Goal: Task Accomplishment & Management: Manage account settings

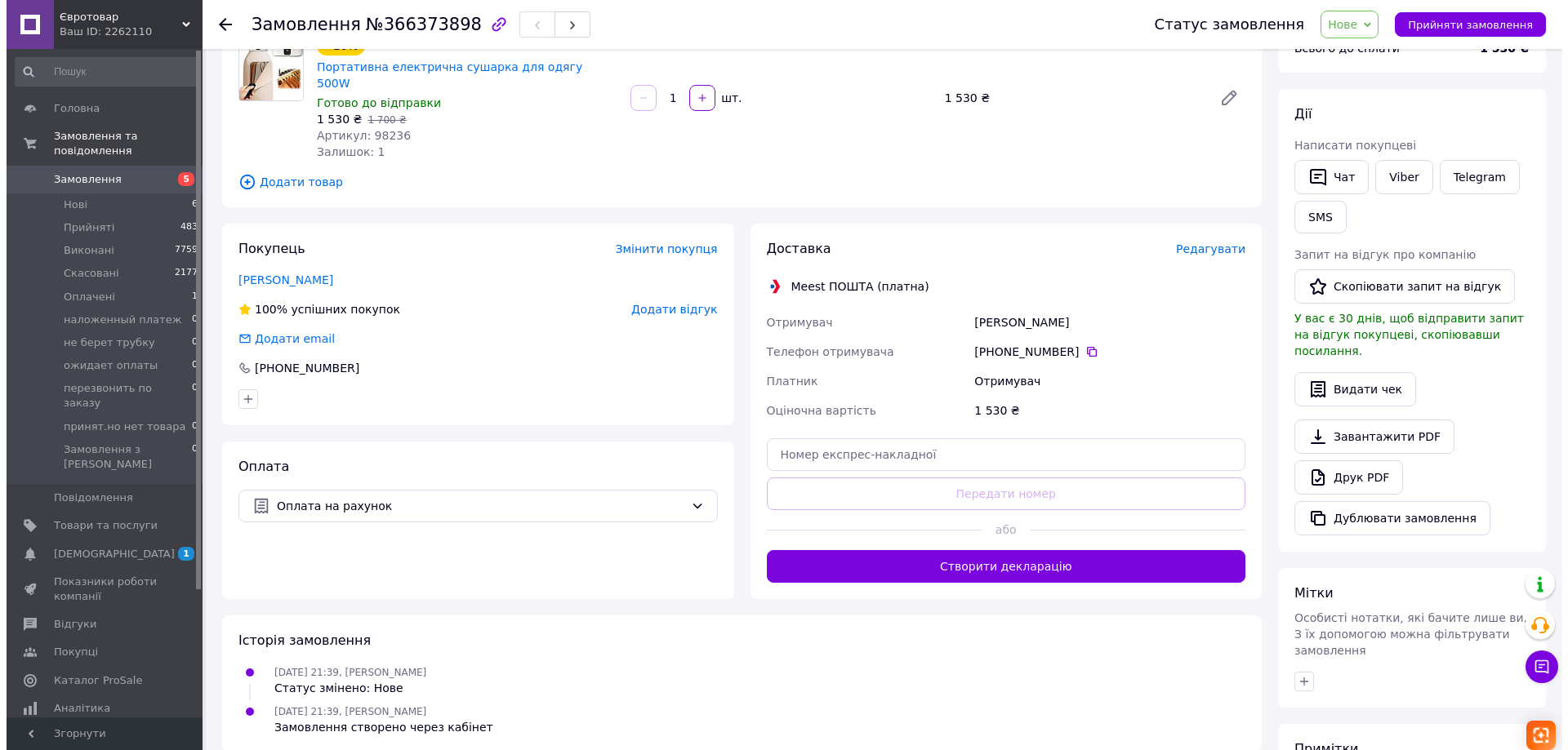
scroll to position [163, 0]
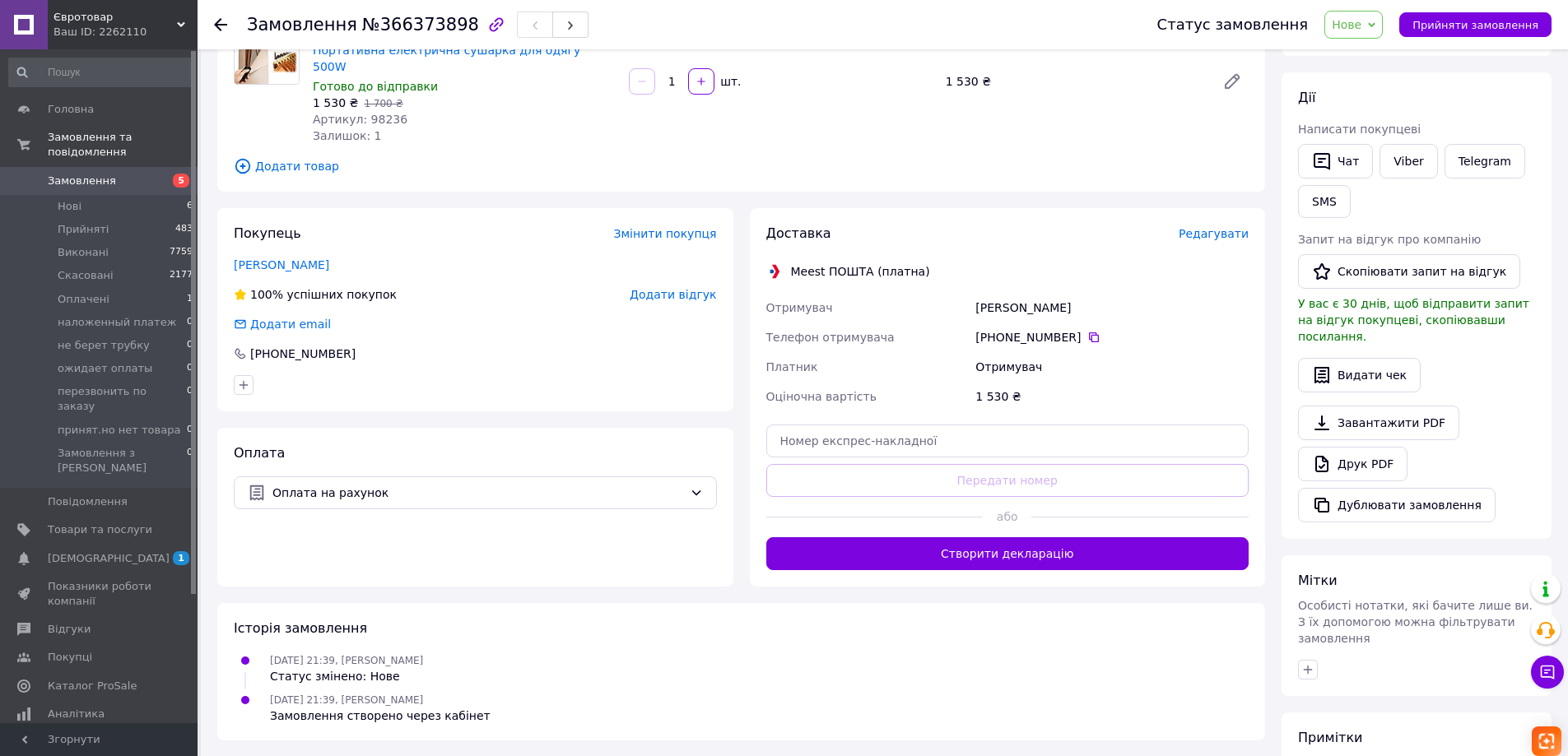
click at [1223, 227] on span "Редагувати" at bounding box center [1213, 233] width 70 height 13
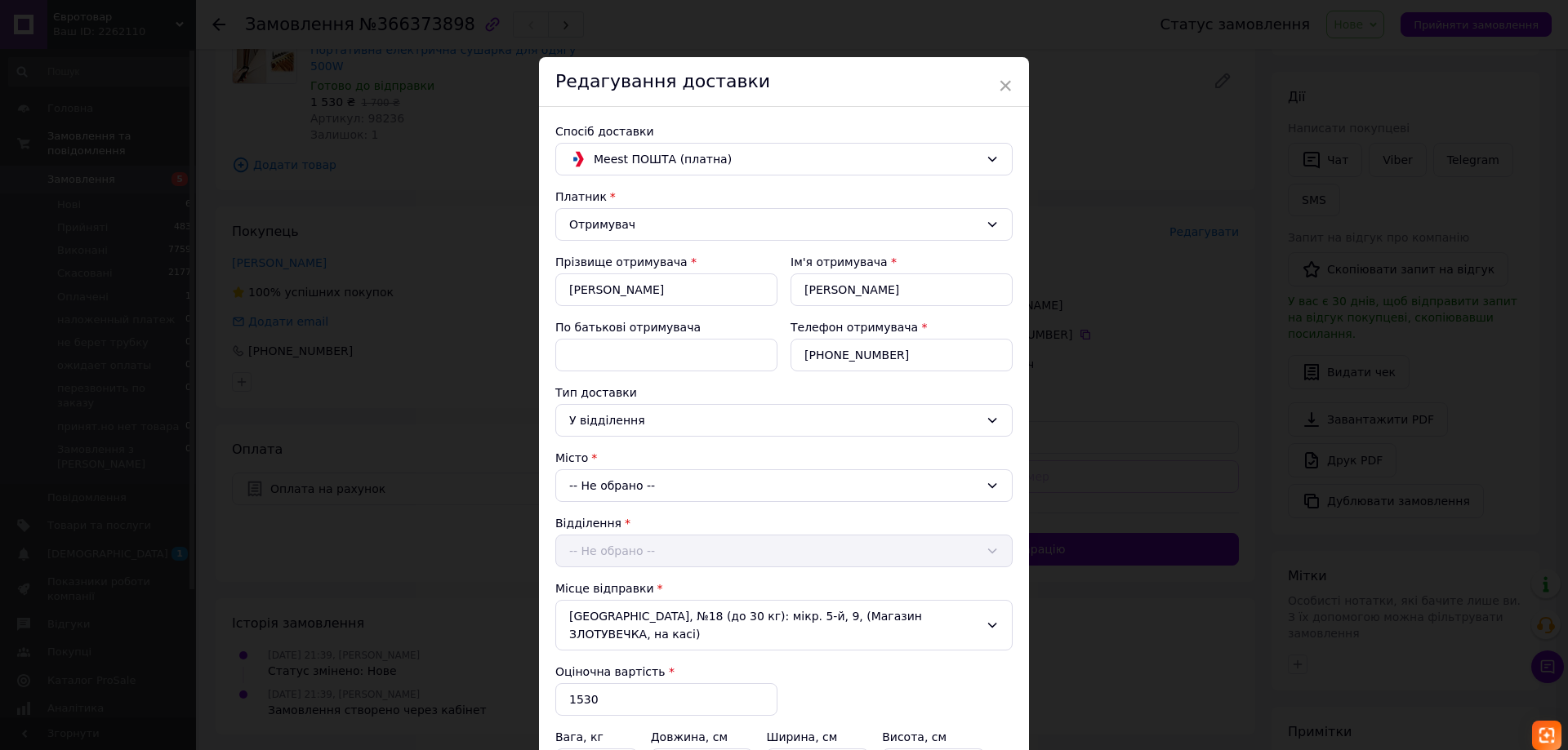
click at [647, 488] on div "-- Не обрано --" at bounding box center [783, 485] width 457 height 33
type input "Кривий"
click at [732, 562] on li "м. [GEOGRAPHIC_DATA] ([GEOGRAPHIC_DATA].)" at bounding box center [784, 555] width 456 height 26
click at [658, 549] on div "-- Не обрано --" at bounding box center [783, 550] width 457 height 33
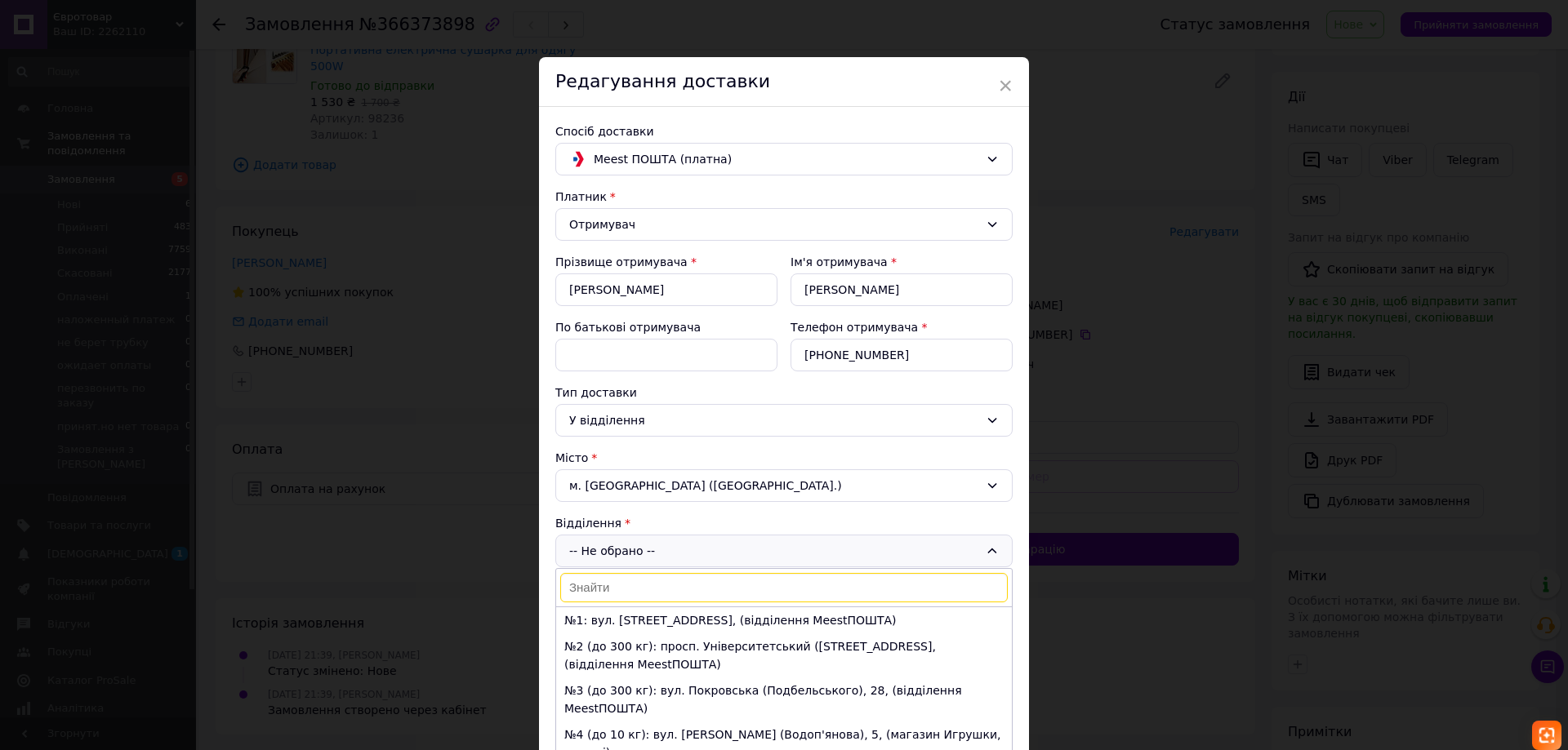
click at [719, 517] on div "Відділення" at bounding box center [783, 522] width 457 height 16
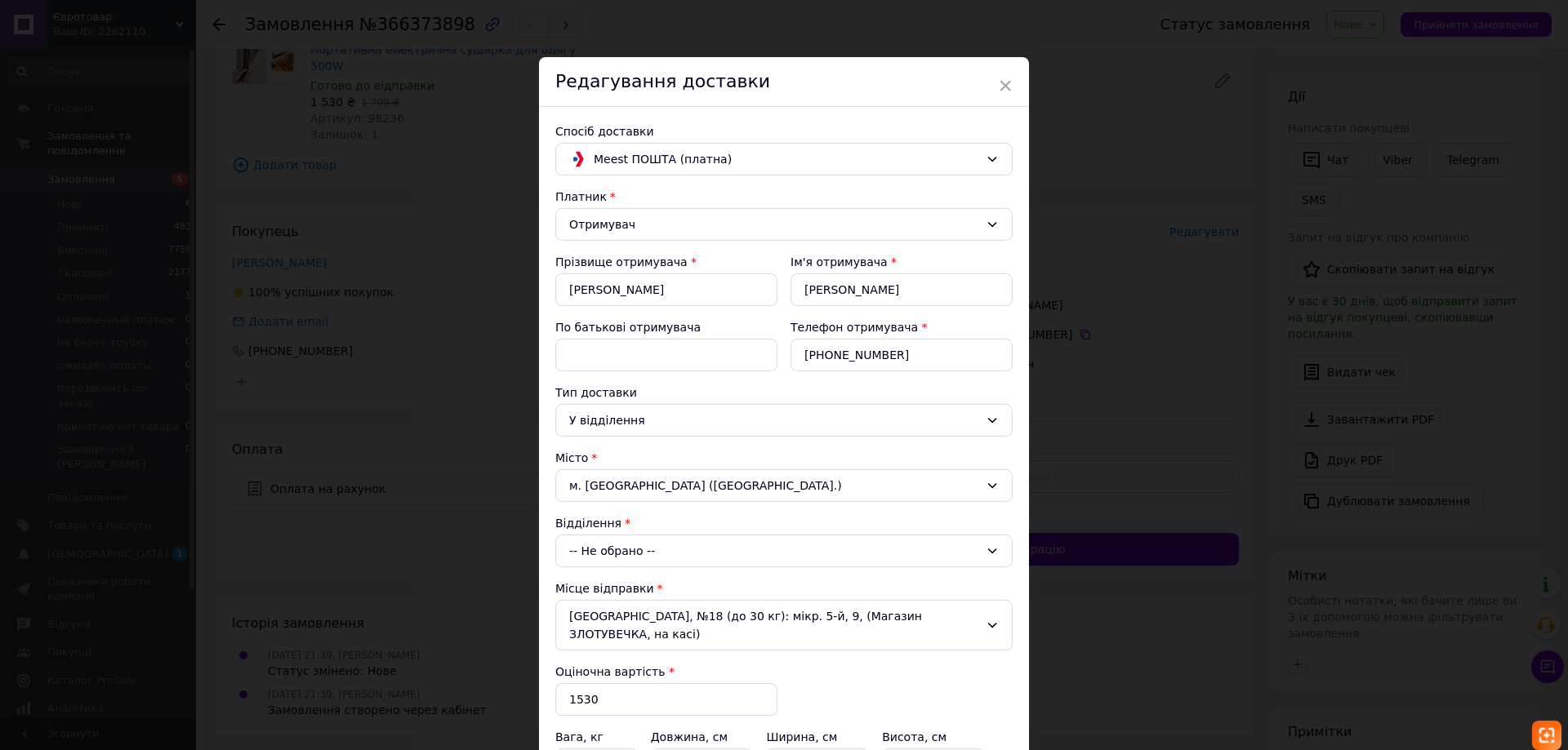
click at [782, 557] on div "-- Не обрано --" at bounding box center [783, 550] width 457 height 33
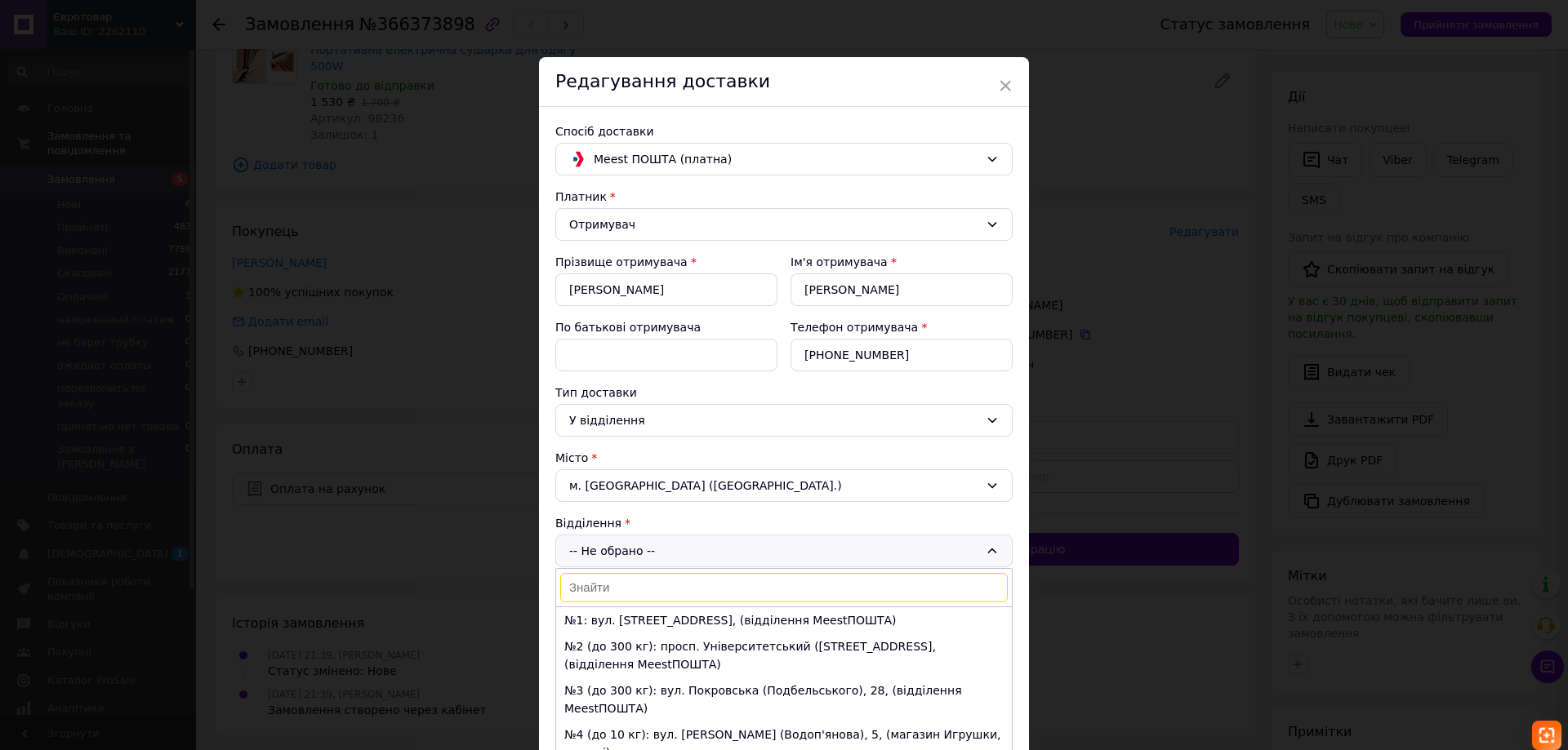
click at [663, 546] on div "-- Не обрано -- №1: вул. Окружна, 125, (відділення MeestПОШТА) №2 (до 300 кг): …" at bounding box center [783, 550] width 457 height 33
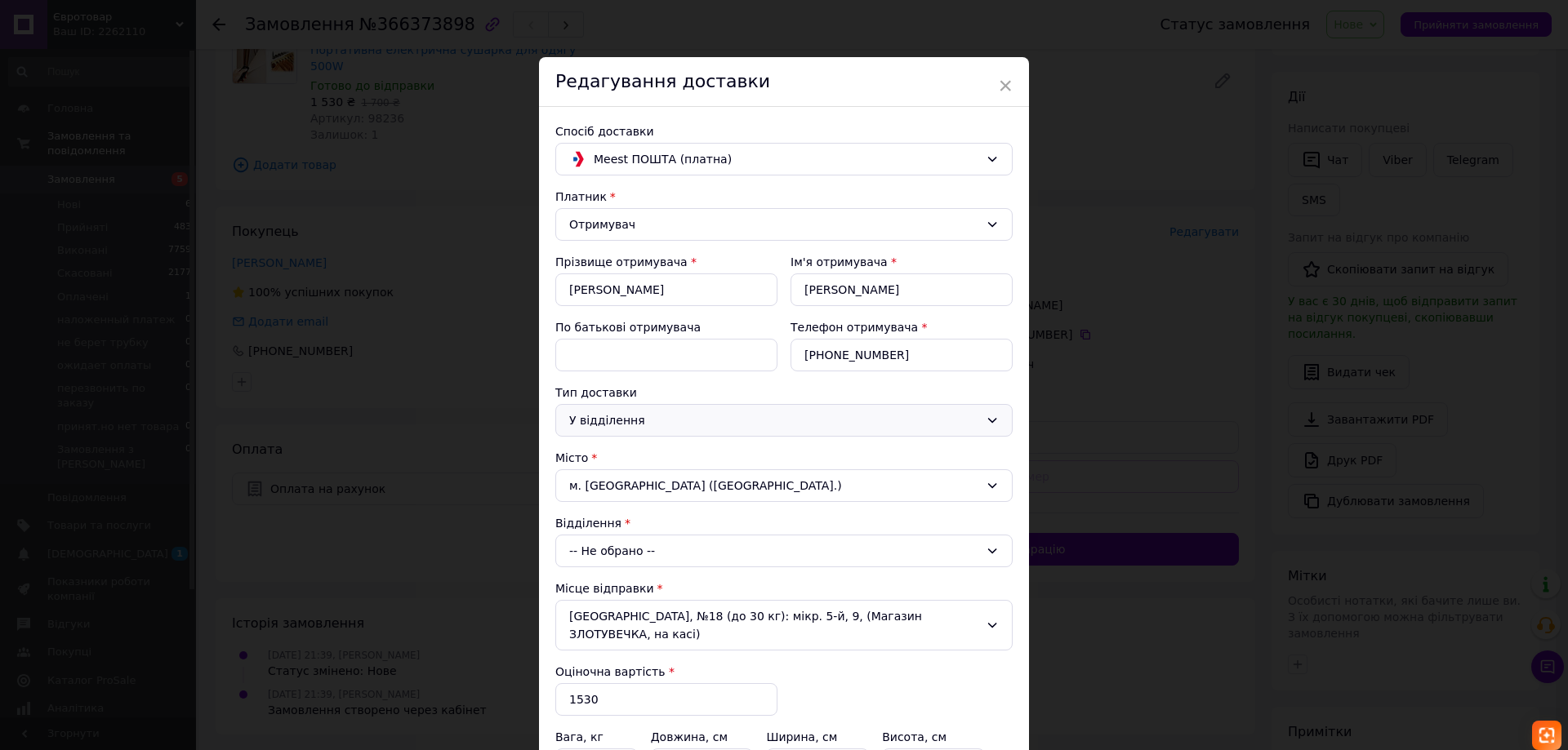
click at [782, 427] on div "У відділення" at bounding box center [774, 419] width 410 height 18
click at [604, 517] on li "За адресою" at bounding box center [781, 514] width 456 height 29
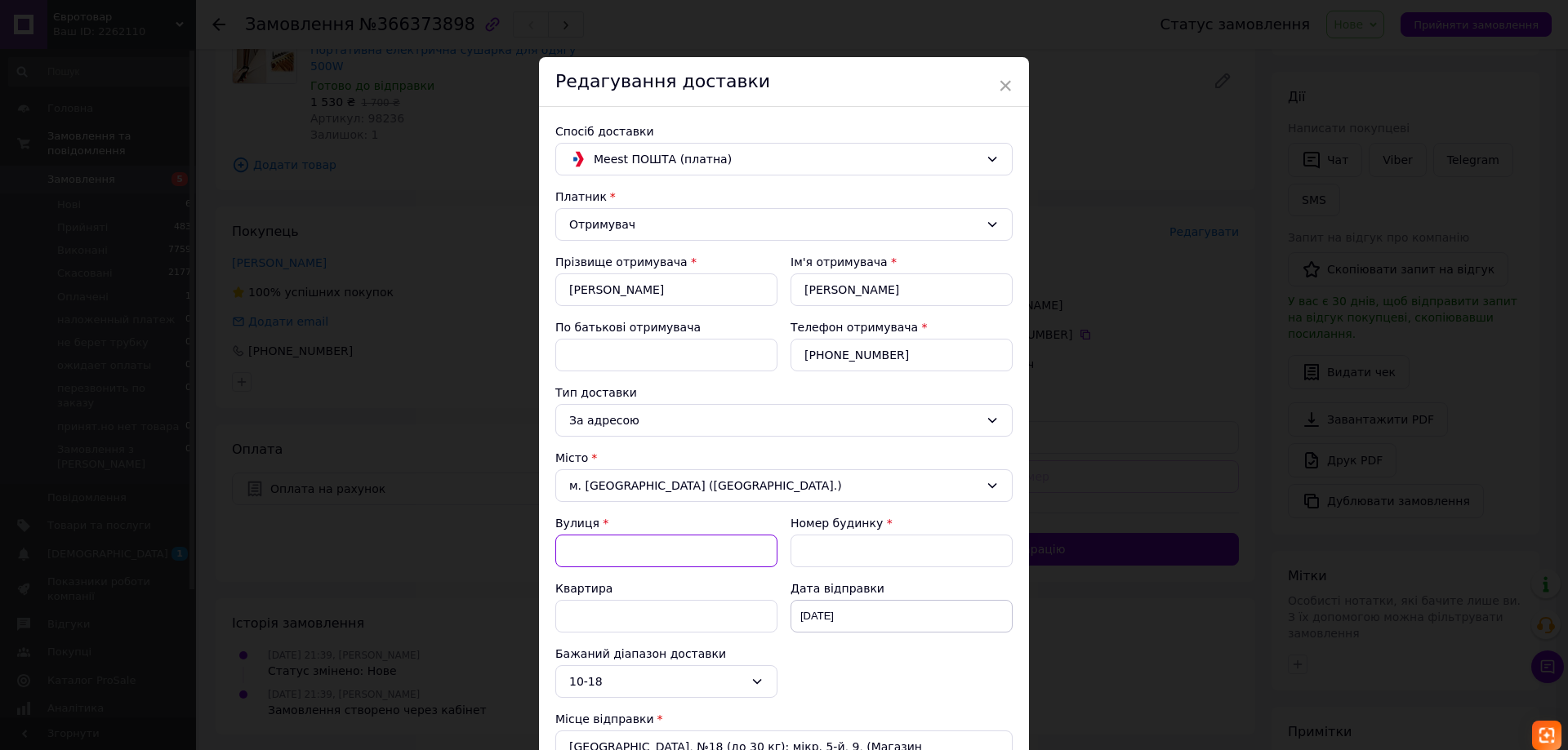
click at [591, 541] on input "Вулиця" at bounding box center [666, 550] width 222 height 33
click at [642, 435] on div "За адресою" at bounding box center [783, 420] width 457 height 33
click at [614, 460] on li "У відділення" at bounding box center [781, 455] width 456 height 29
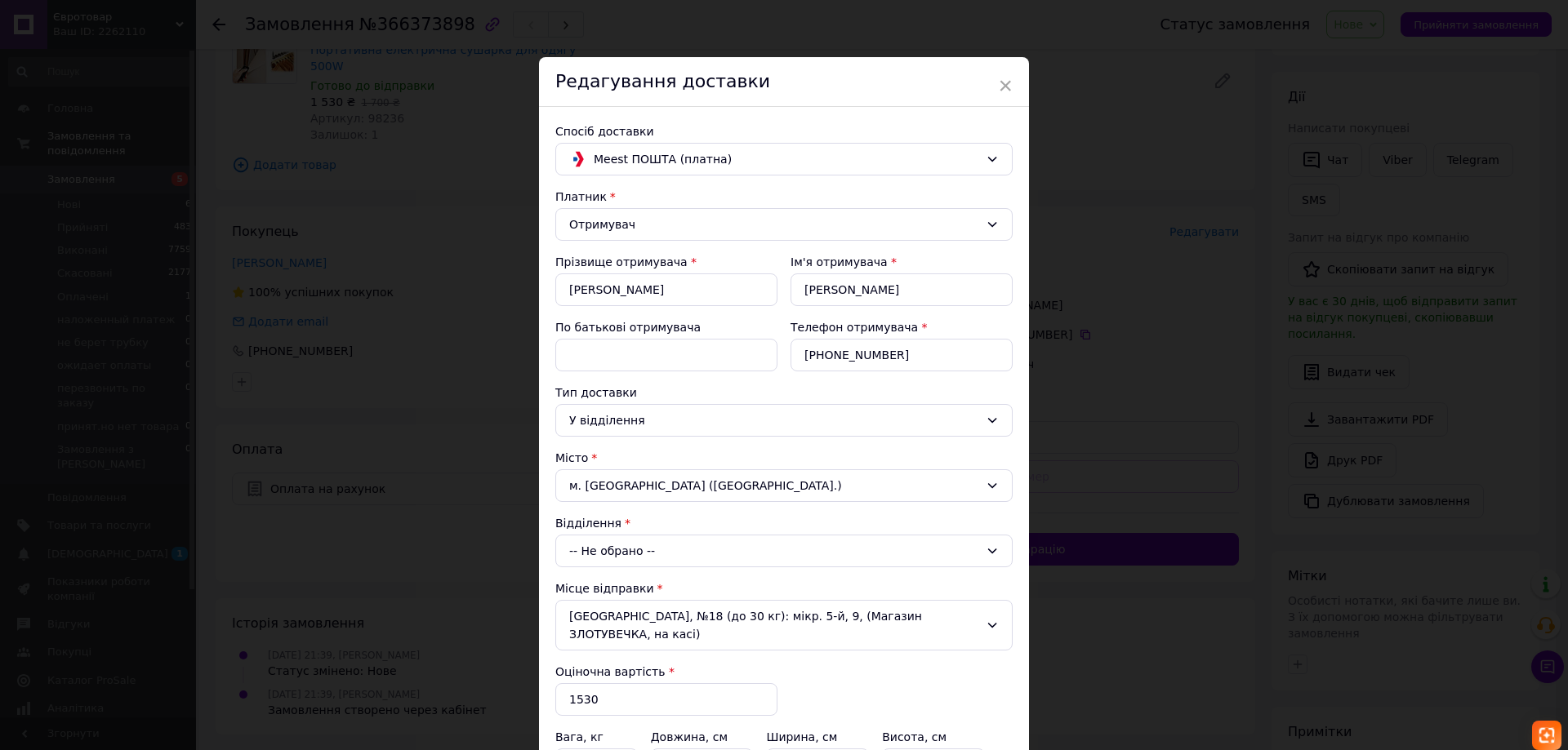
click at [618, 545] on div "-- Не обрано --" at bounding box center [783, 550] width 457 height 33
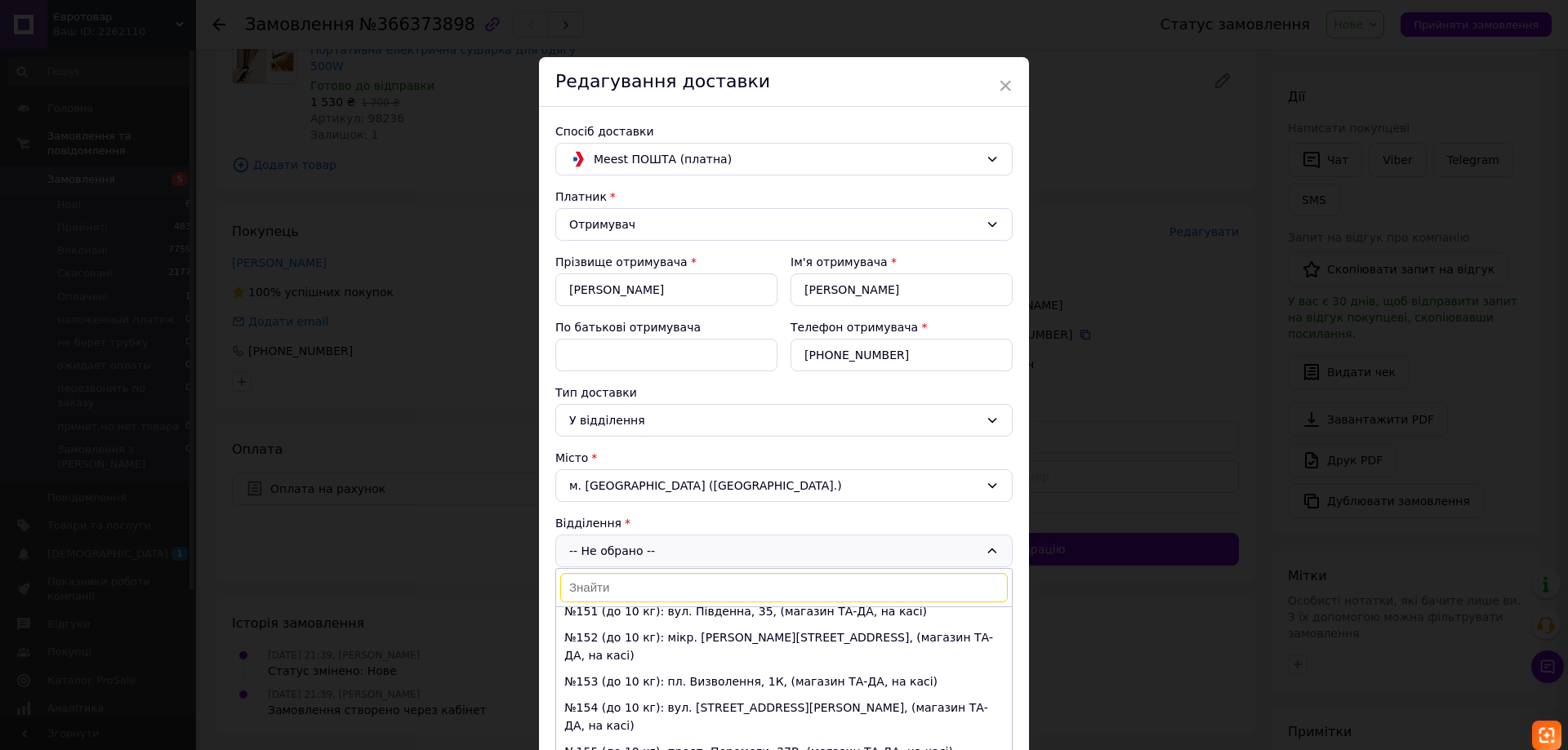
scroll to position [2694, 0]
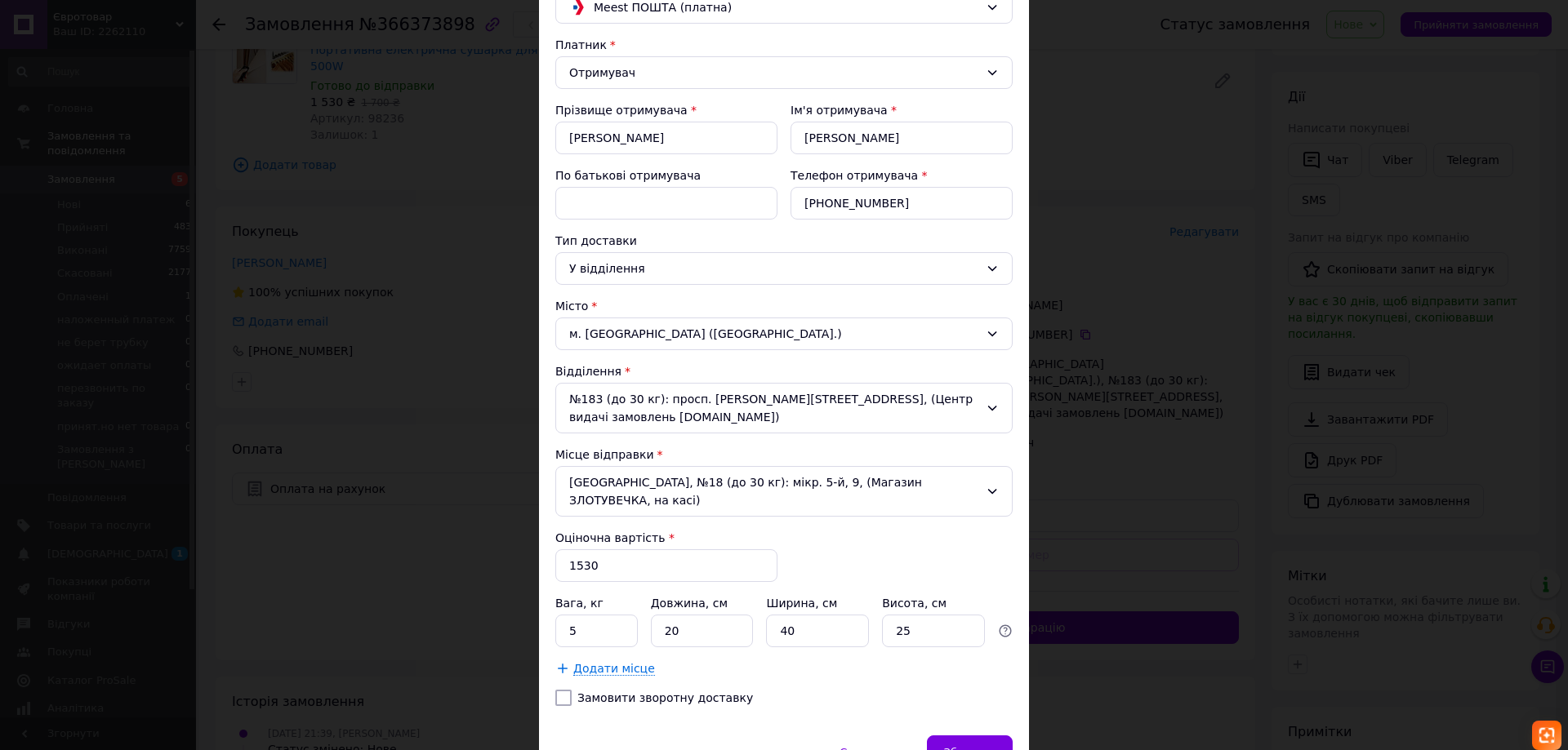
scroll to position [163, 0]
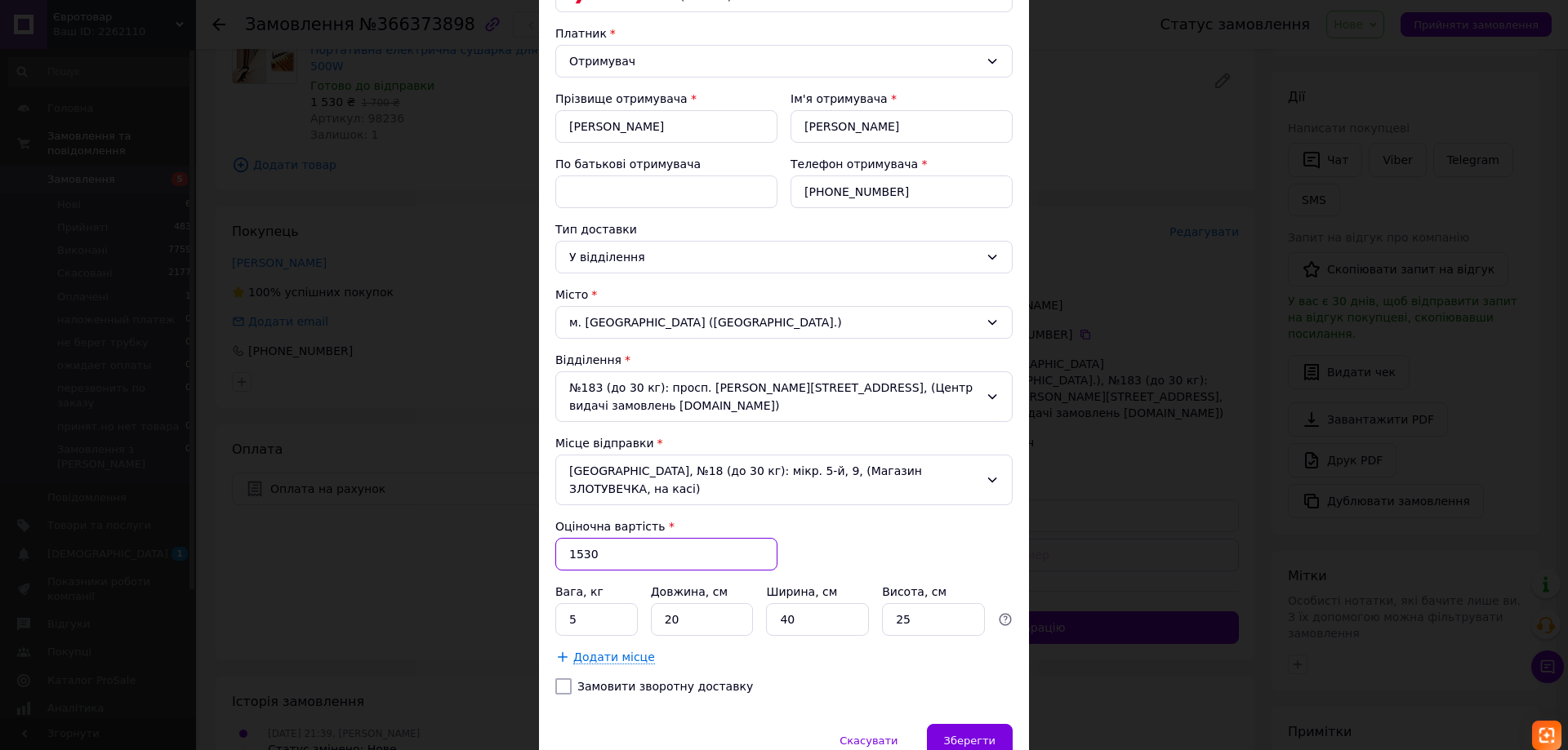
click at [612, 538] on input "1530" at bounding box center [666, 554] width 222 height 33
type input "1683"
click at [577, 603] on input "5" at bounding box center [596, 619] width 82 height 33
type input "2"
click at [708, 603] on input "20" at bounding box center [702, 619] width 103 height 33
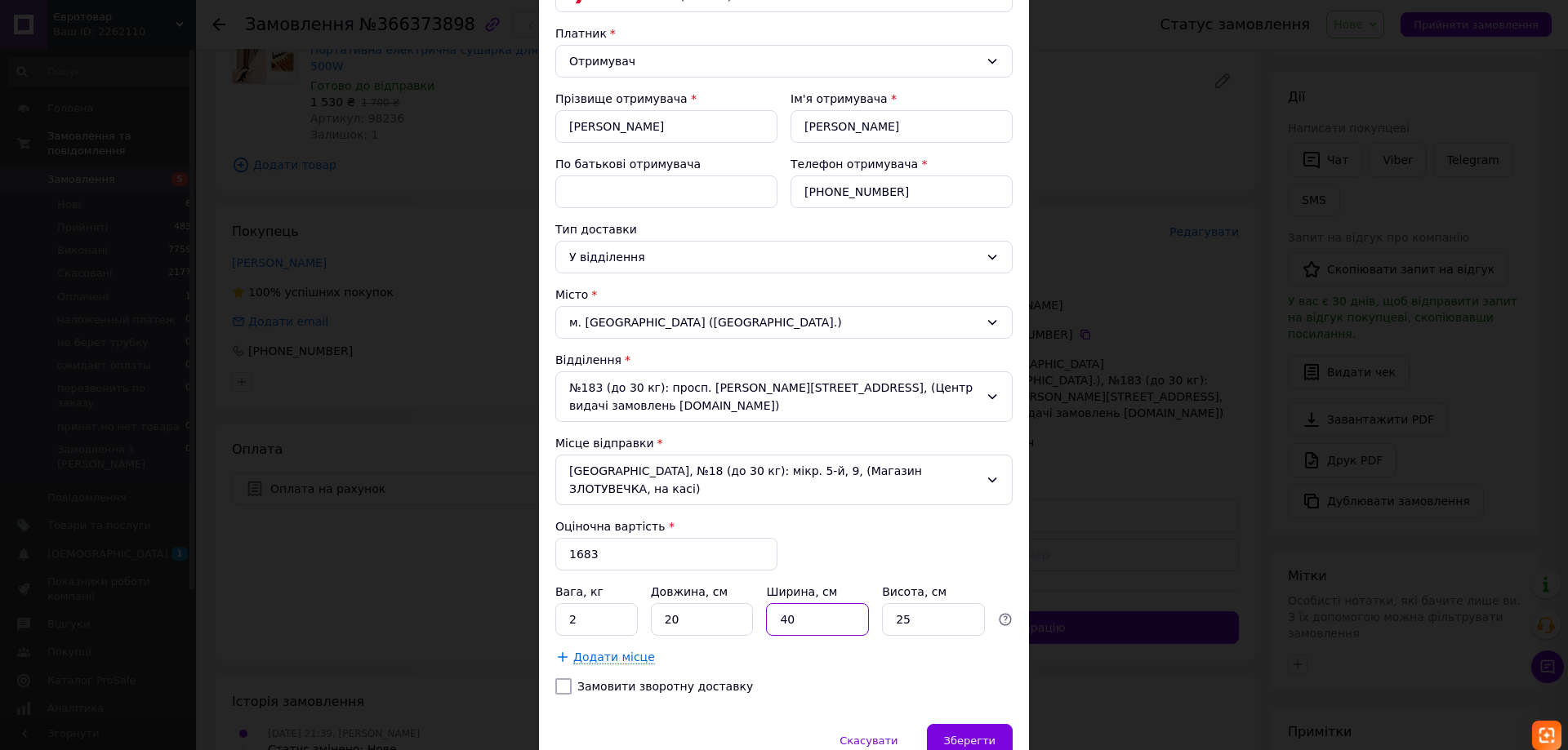
drag, startPoint x: 796, startPoint y: 591, endPoint x: 763, endPoint y: 592, distance: 33.0
click at [766, 603] on input "40" at bounding box center [818, 619] width 103 height 33
type input "20"
drag, startPoint x: 916, startPoint y: 583, endPoint x: 883, endPoint y: 595, distance: 35.1
click at [883, 603] on input "25" at bounding box center [934, 619] width 103 height 33
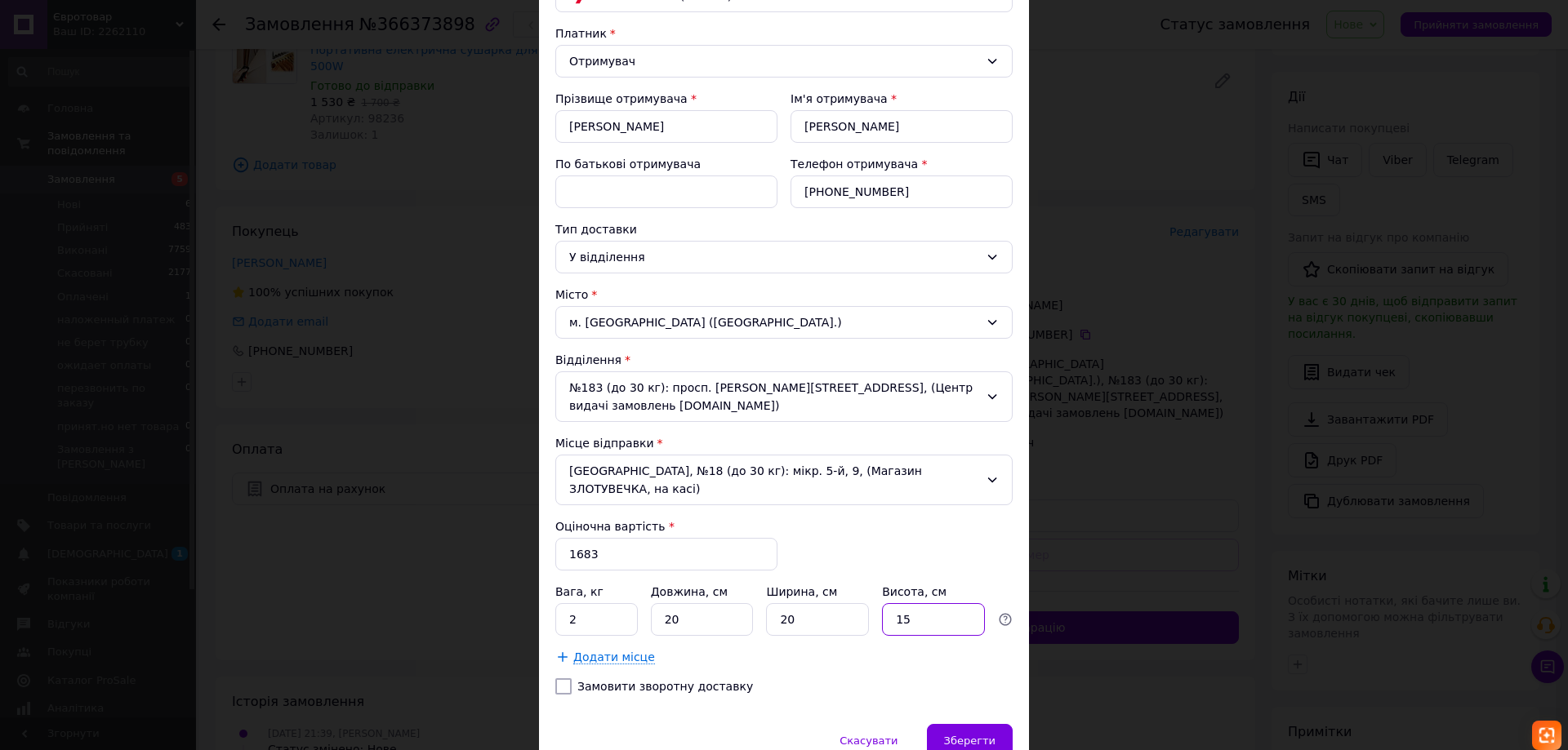
type input "15"
click at [876, 678] on label "Замовити зворотну доставку" at bounding box center [783, 686] width 457 height 16
click at [572, 678] on input "Замовити зворотну доставку" at bounding box center [563, 686] width 16 height 16
checkbox input "true"
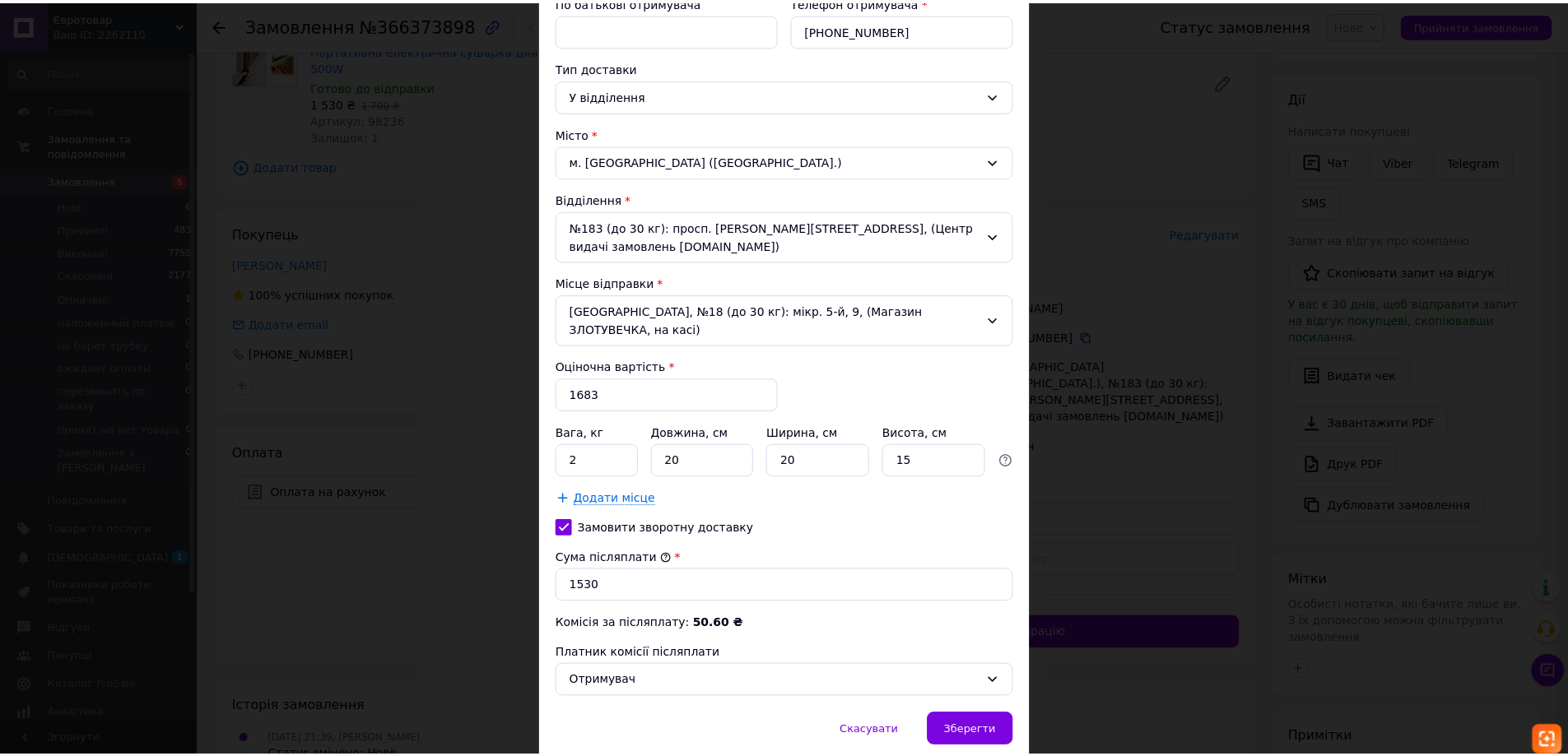
scroll to position [357, 0]
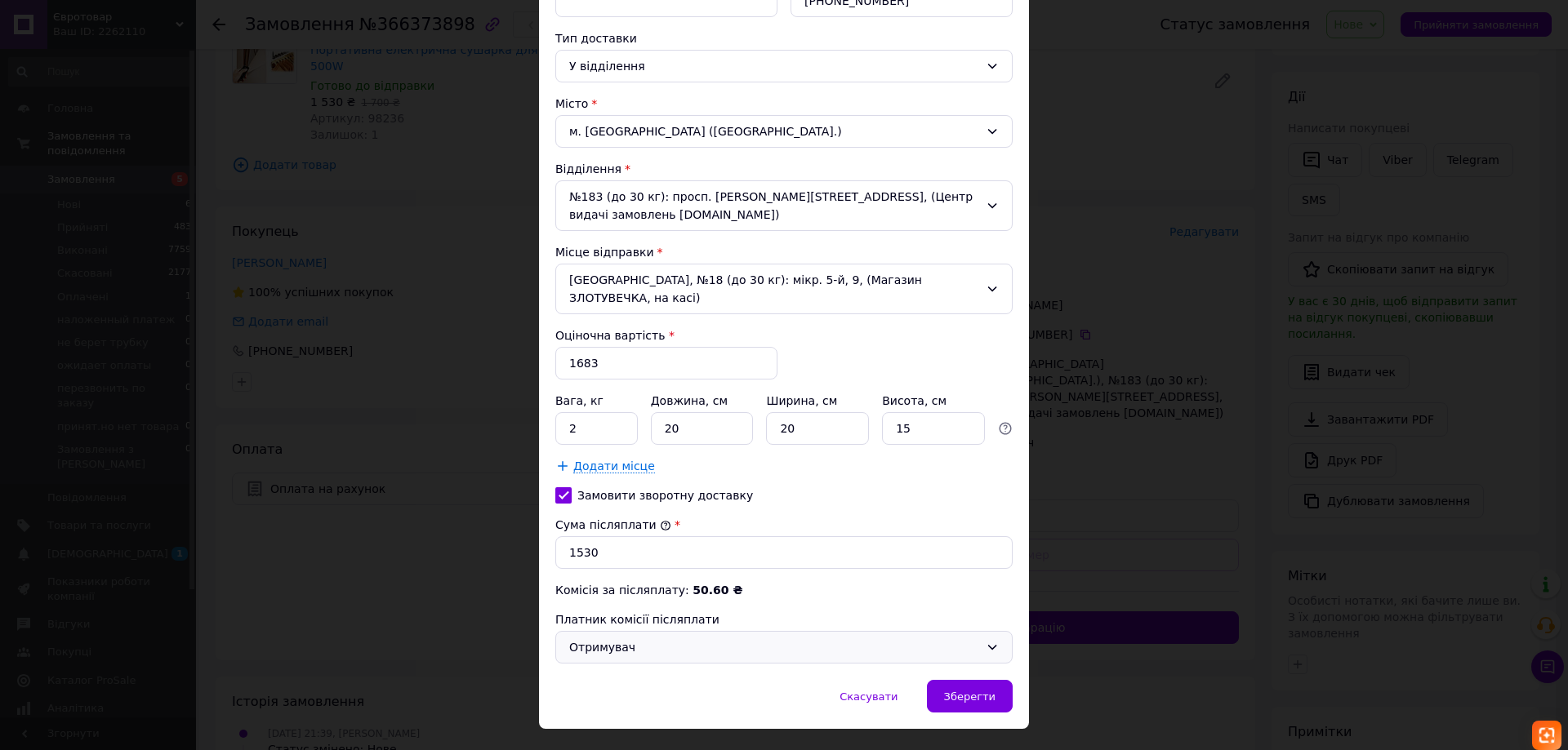
click at [649, 638] on div "Отримувач" at bounding box center [774, 646] width 410 height 18
click at [607, 644] on li "Відправник" at bounding box center [781, 645] width 456 height 29
click at [960, 690] on span "Зберегти" at bounding box center [969, 696] width 51 height 12
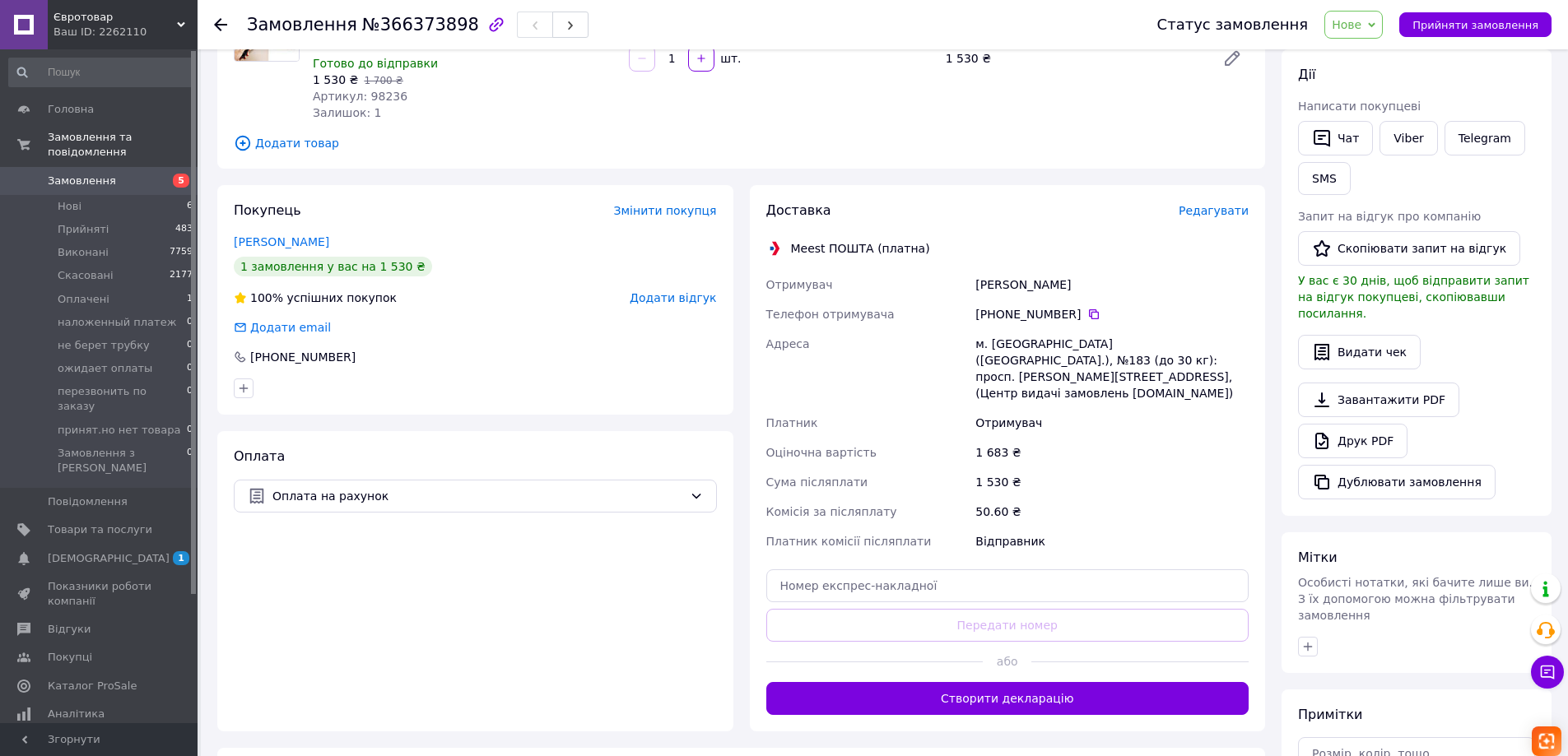
scroll to position [373, 0]
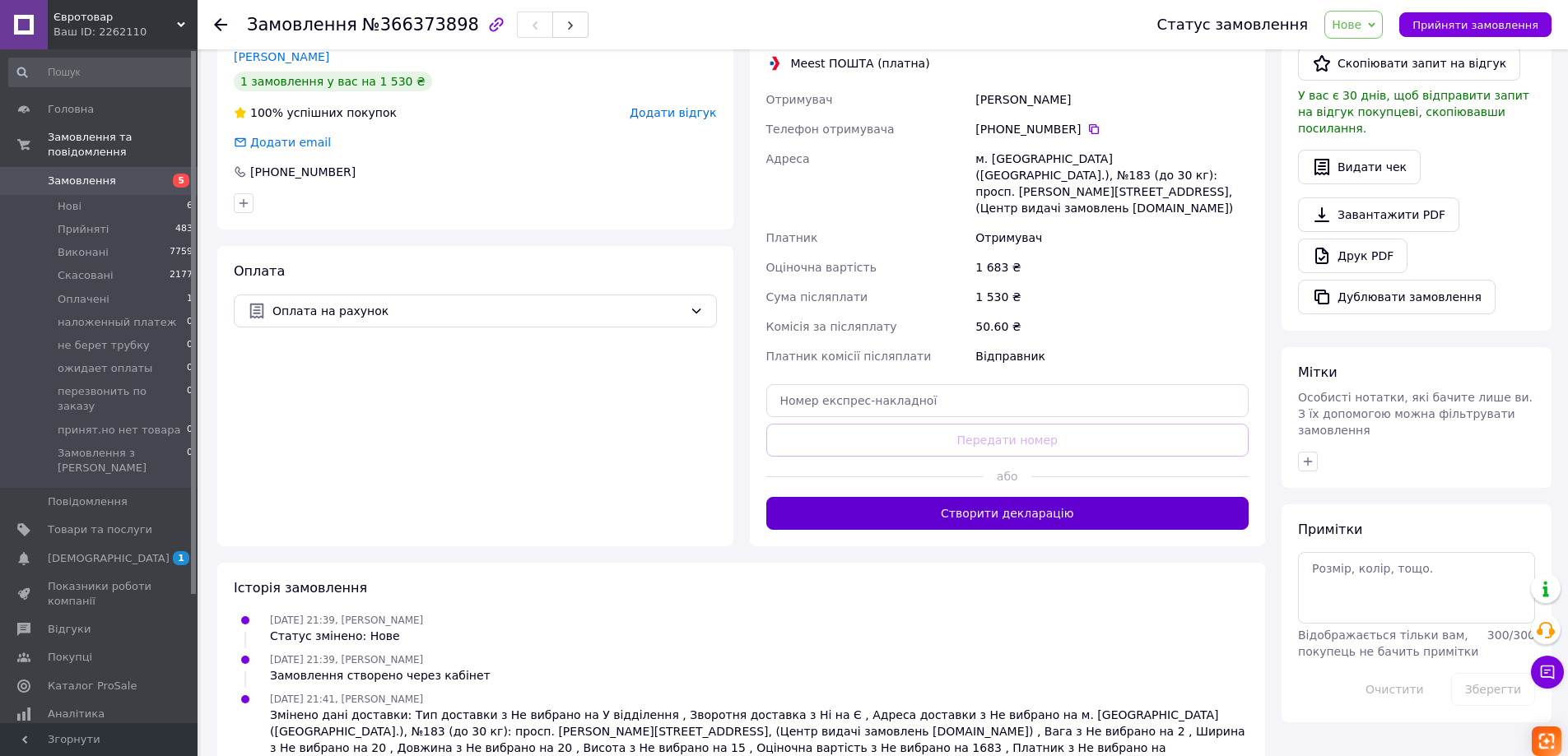
click at [994, 497] on button "Створити декларацію" at bounding box center [1008, 513] width 483 height 33
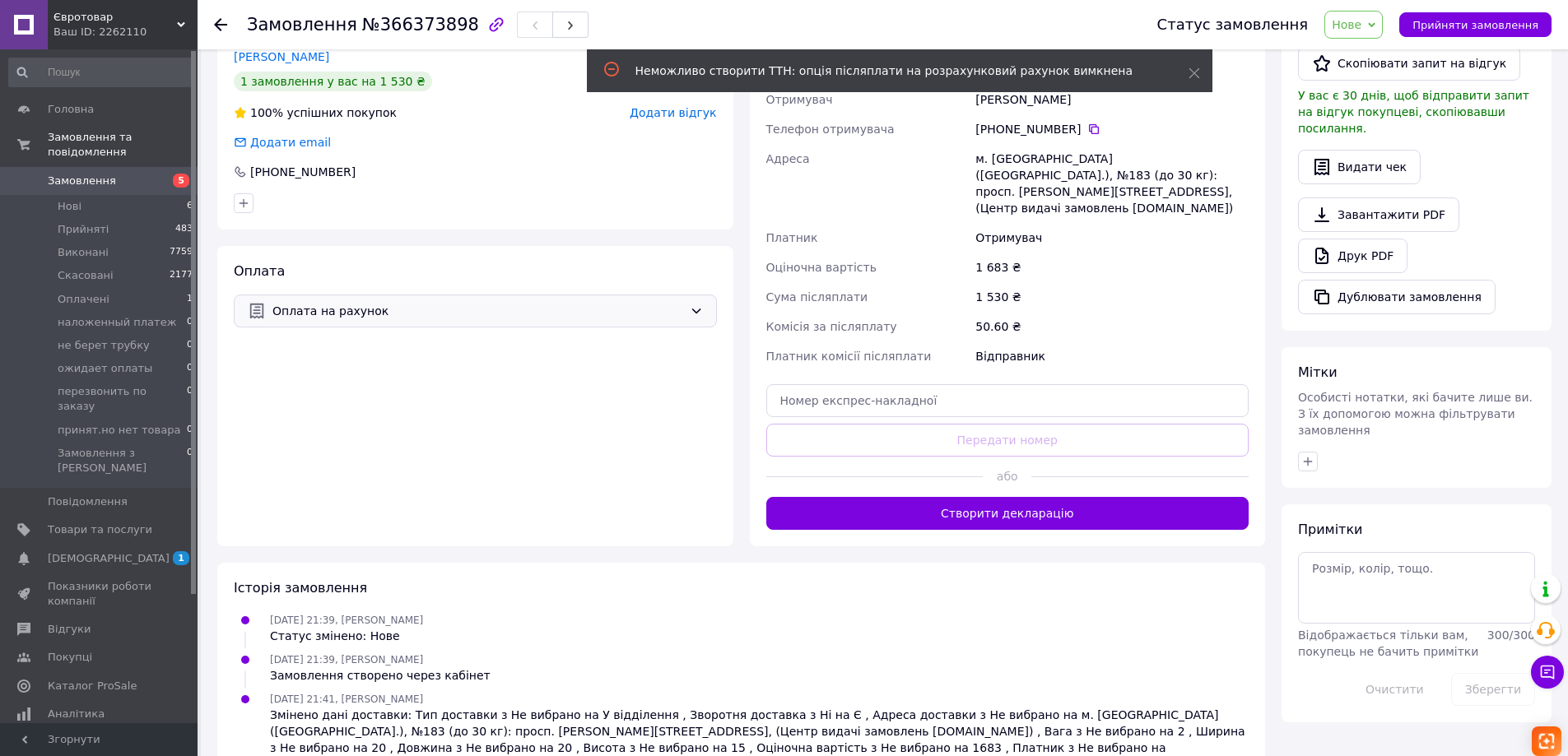
click at [698, 304] on icon at bounding box center [696, 311] width 13 height 13
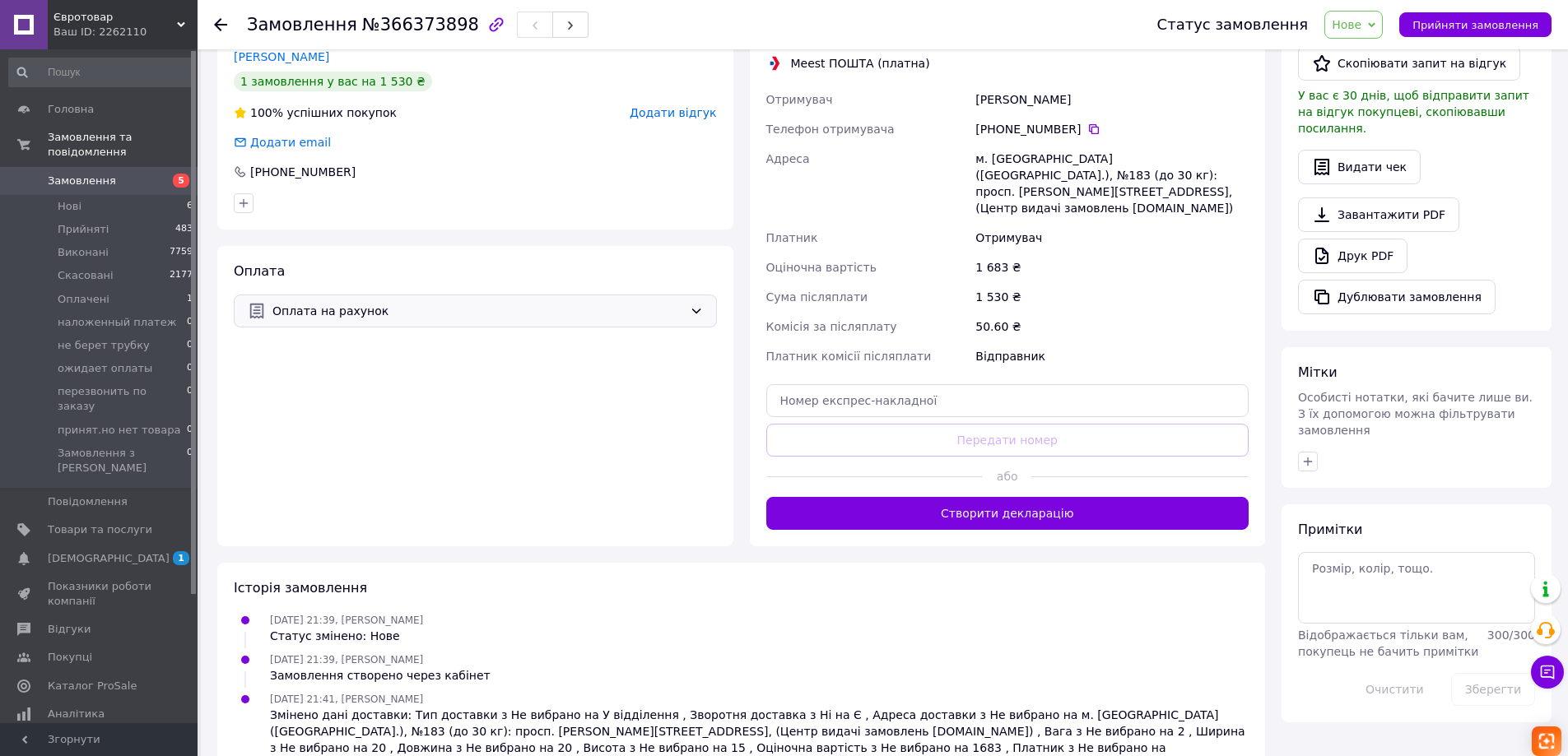
click at [662, 302] on span "Оплата на рахунок" at bounding box center [477, 311] width 411 height 18
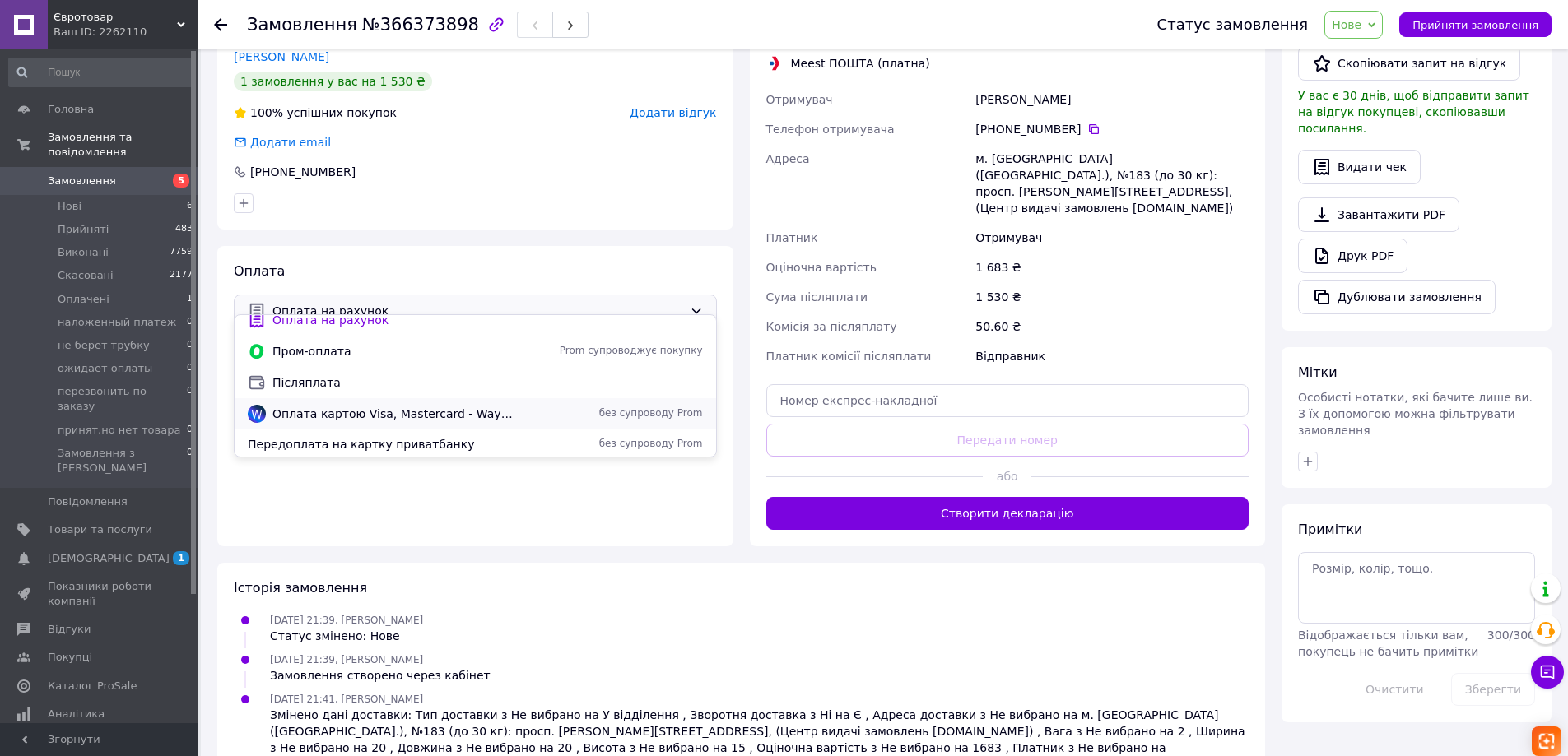
scroll to position [13, 0]
click at [379, 444] on span "Передоплата на картку приватбанку" at bounding box center [382, 441] width 270 height 16
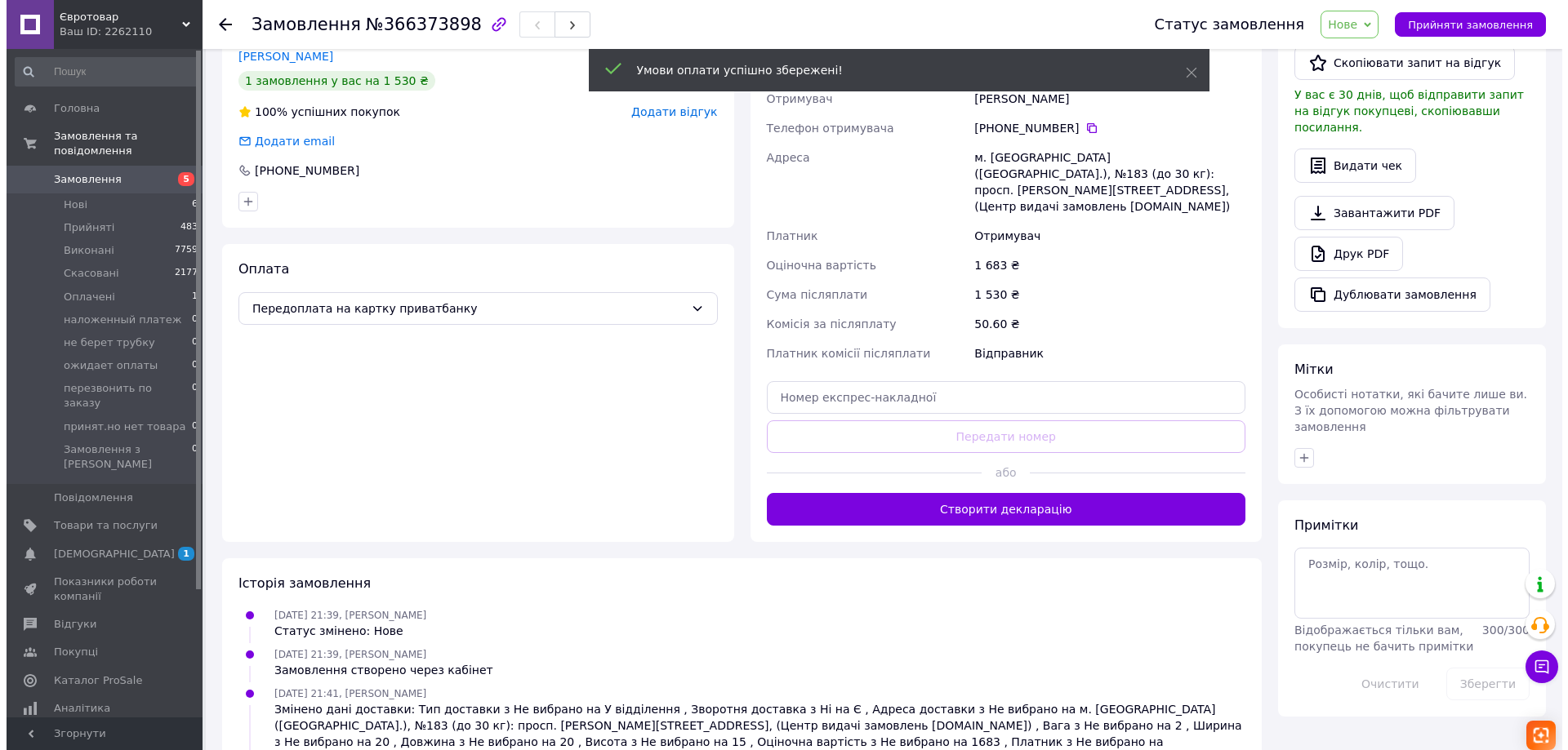
scroll to position [288, 0]
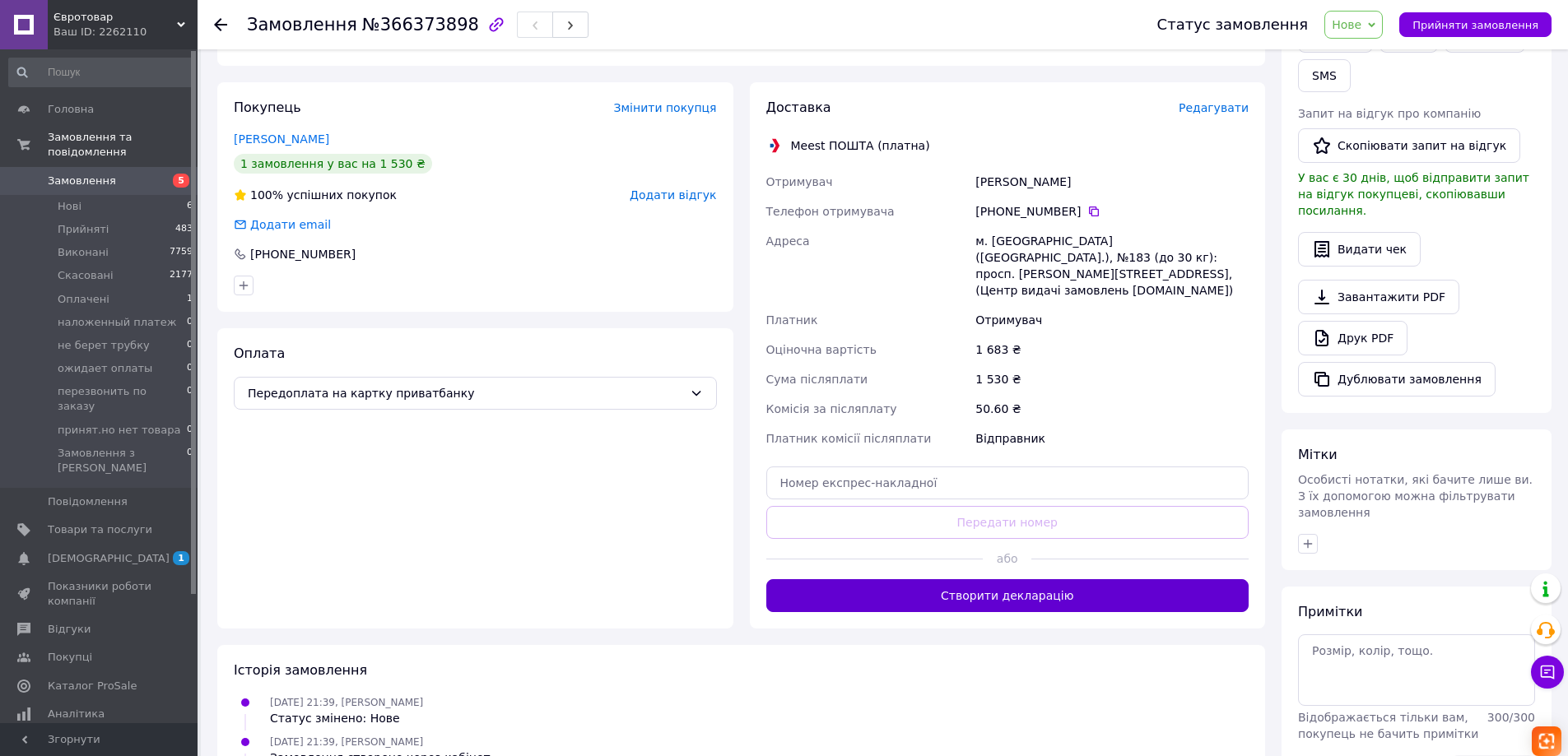
click at [1008, 579] on button "Створити декларацію" at bounding box center [1008, 595] width 483 height 33
click at [1211, 101] on span "Редагувати" at bounding box center [1213, 107] width 70 height 13
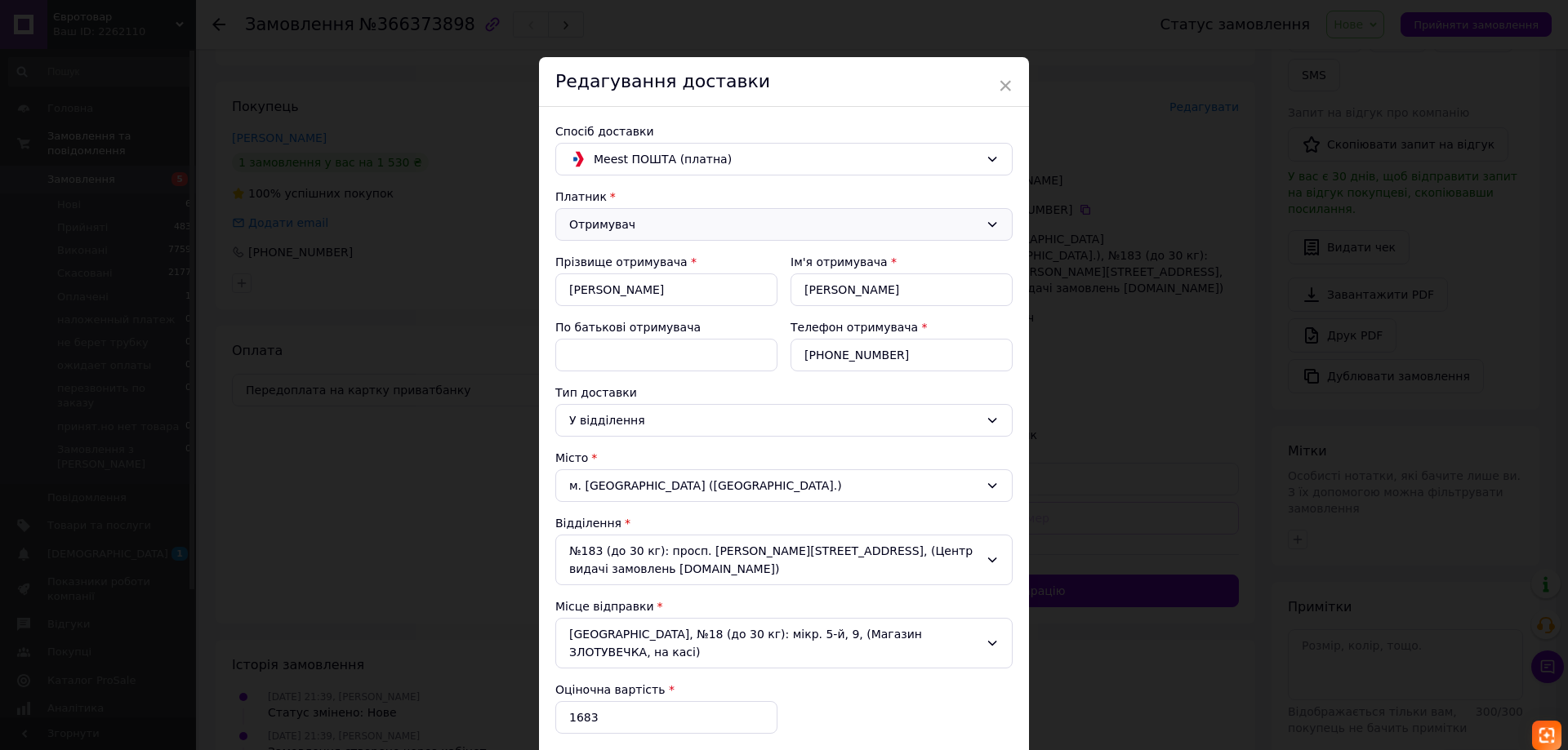
click at [651, 226] on div "Отримувач" at bounding box center [774, 224] width 410 height 18
click at [592, 262] on li "Відправник" at bounding box center [781, 259] width 456 height 29
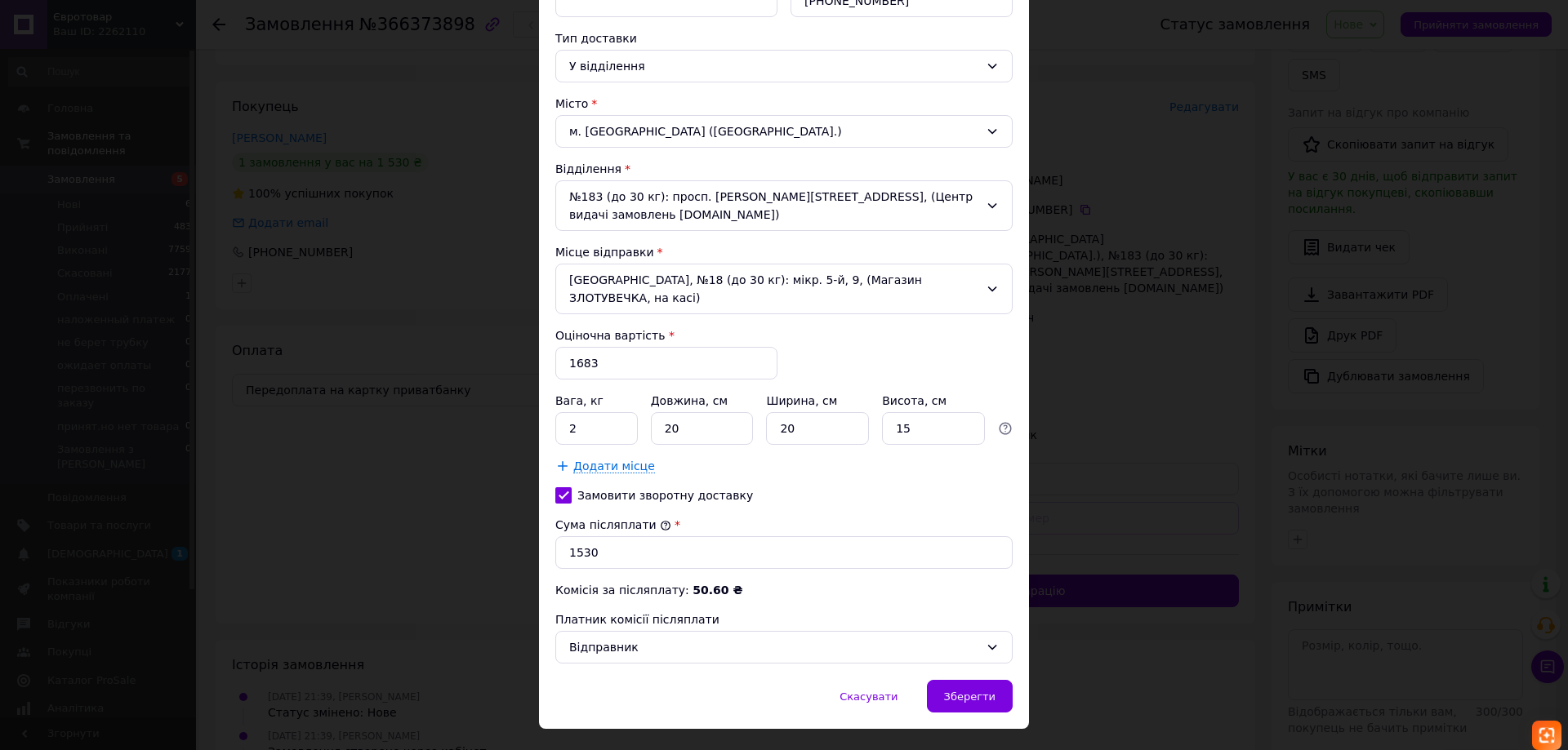
click at [562, 488] on input "Замовити зворотну доставку" at bounding box center [563, 495] width 16 height 16
checkbox input "false"
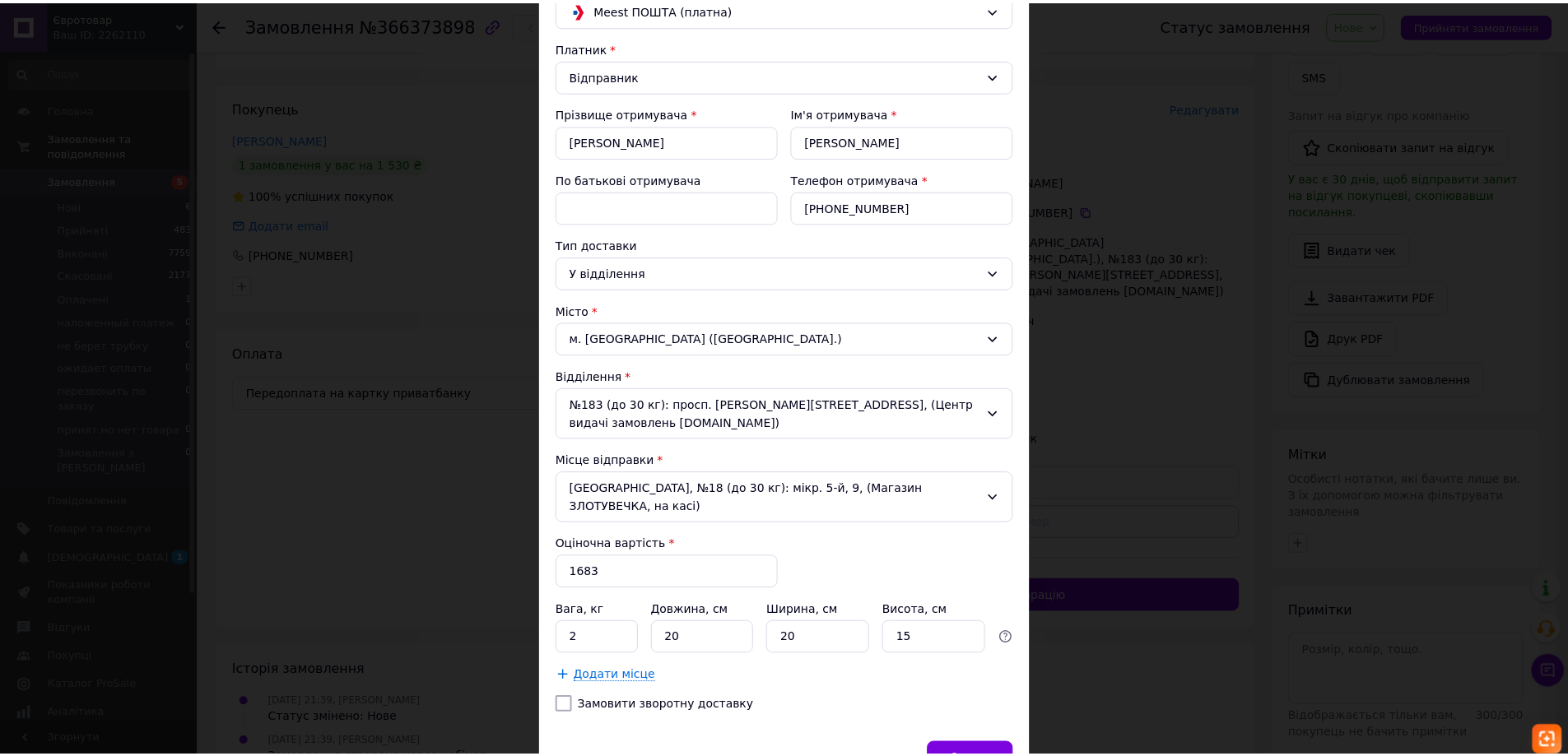
scroll to position [209, 0]
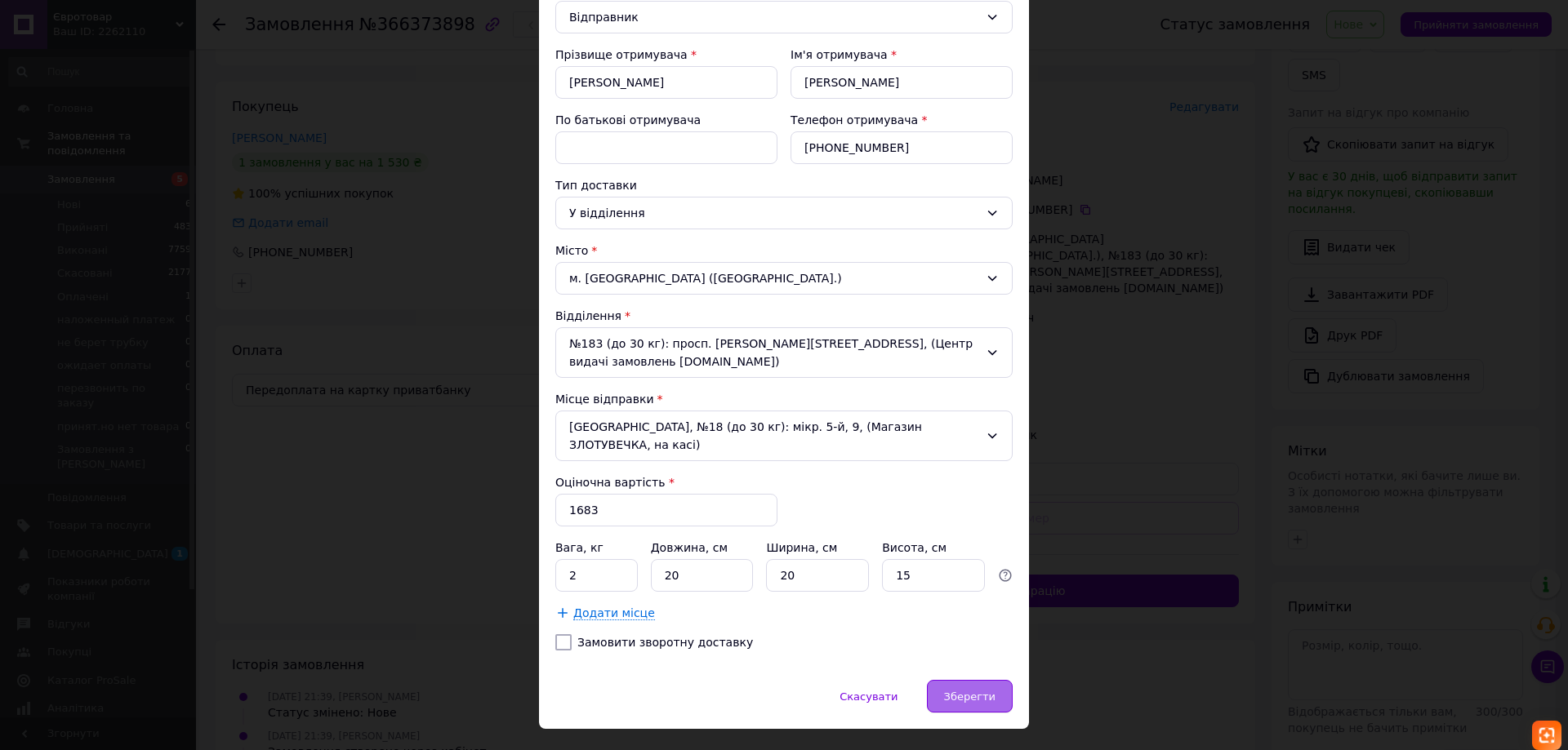
click at [987, 690] on span "Зберегти" at bounding box center [969, 696] width 51 height 12
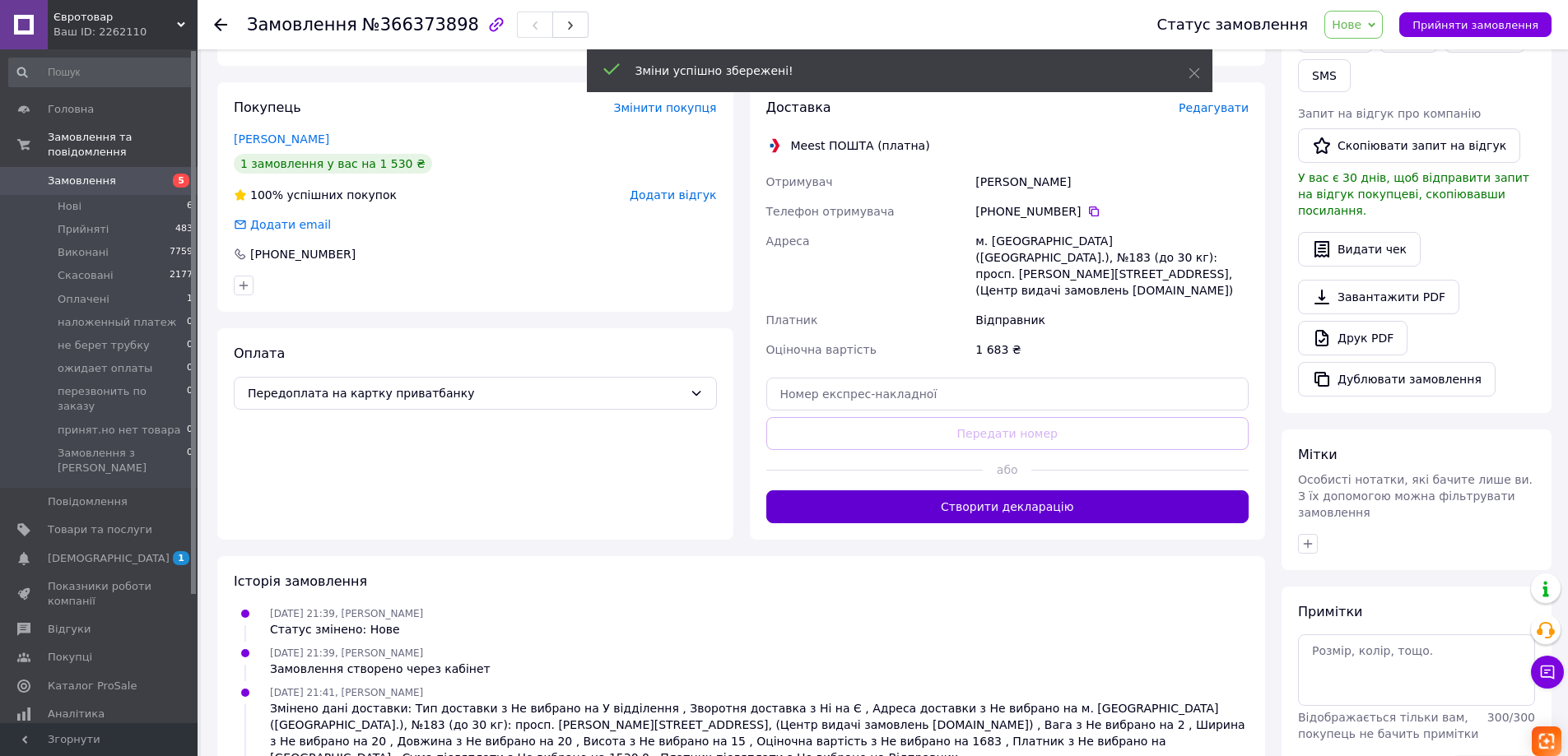
click at [1037, 491] on button "Створити декларацію" at bounding box center [1008, 507] width 483 height 33
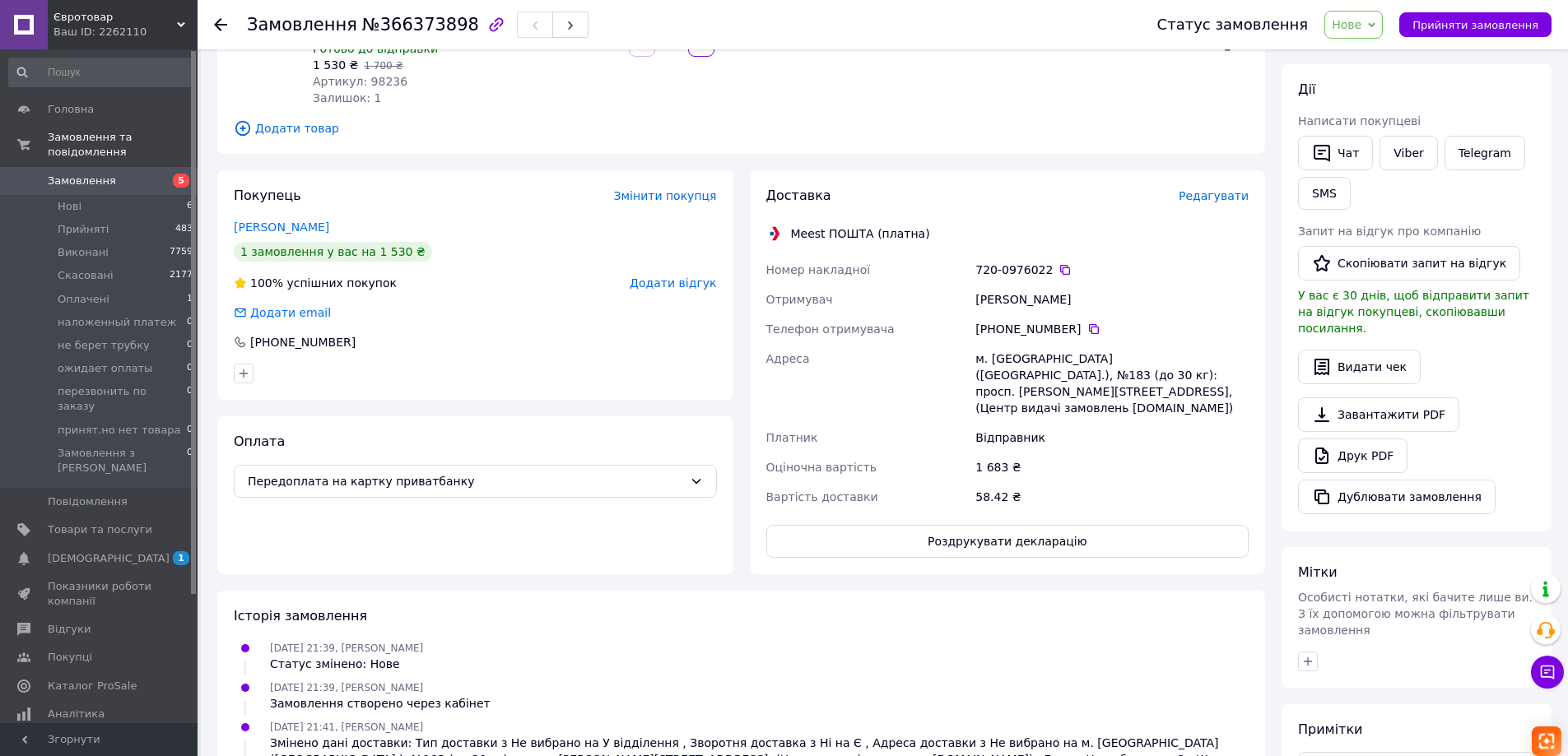
scroll to position [126, 0]
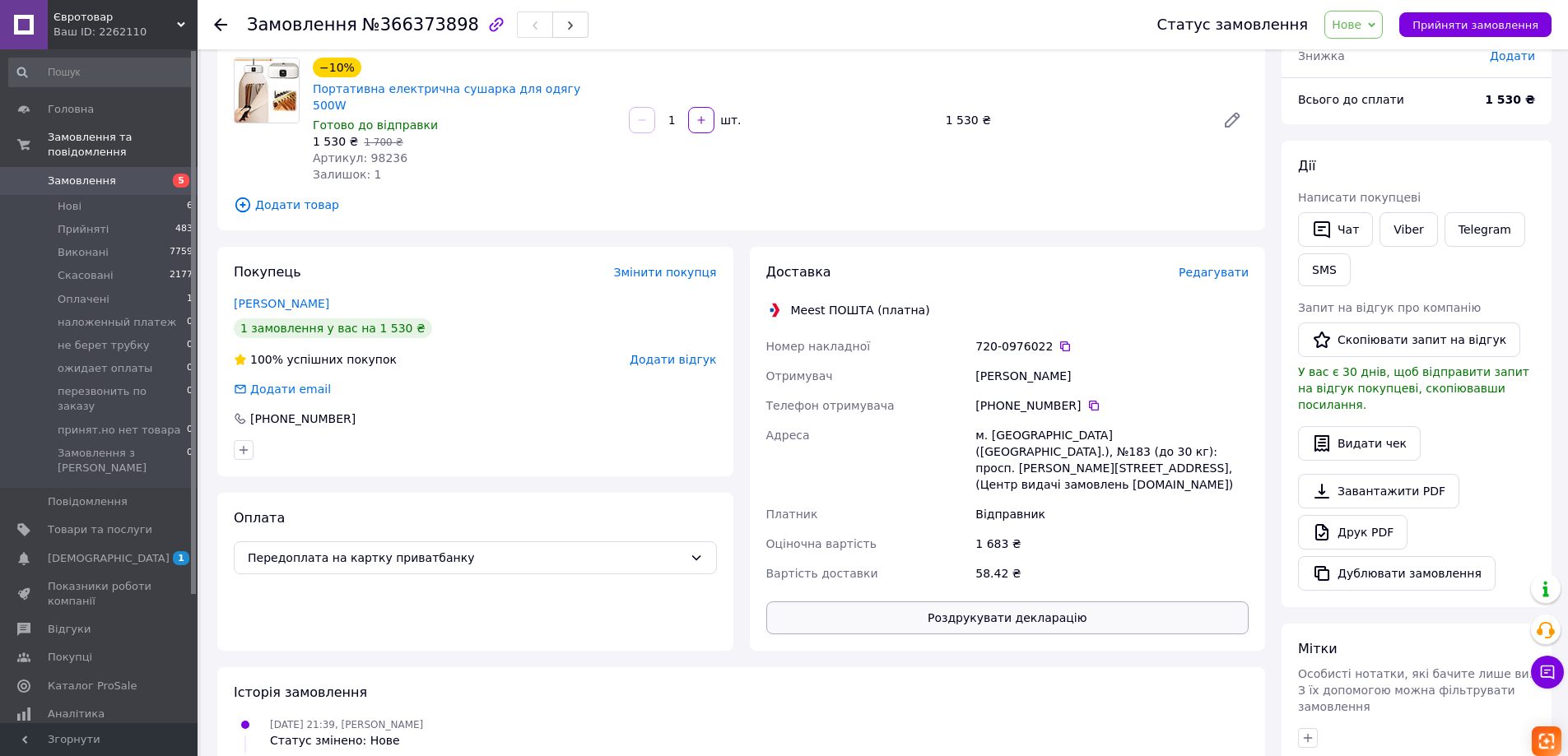
click at [1026, 602] on button "Роздрукувати декларацію" at bounding box center [1008, 618] width 483 height 33
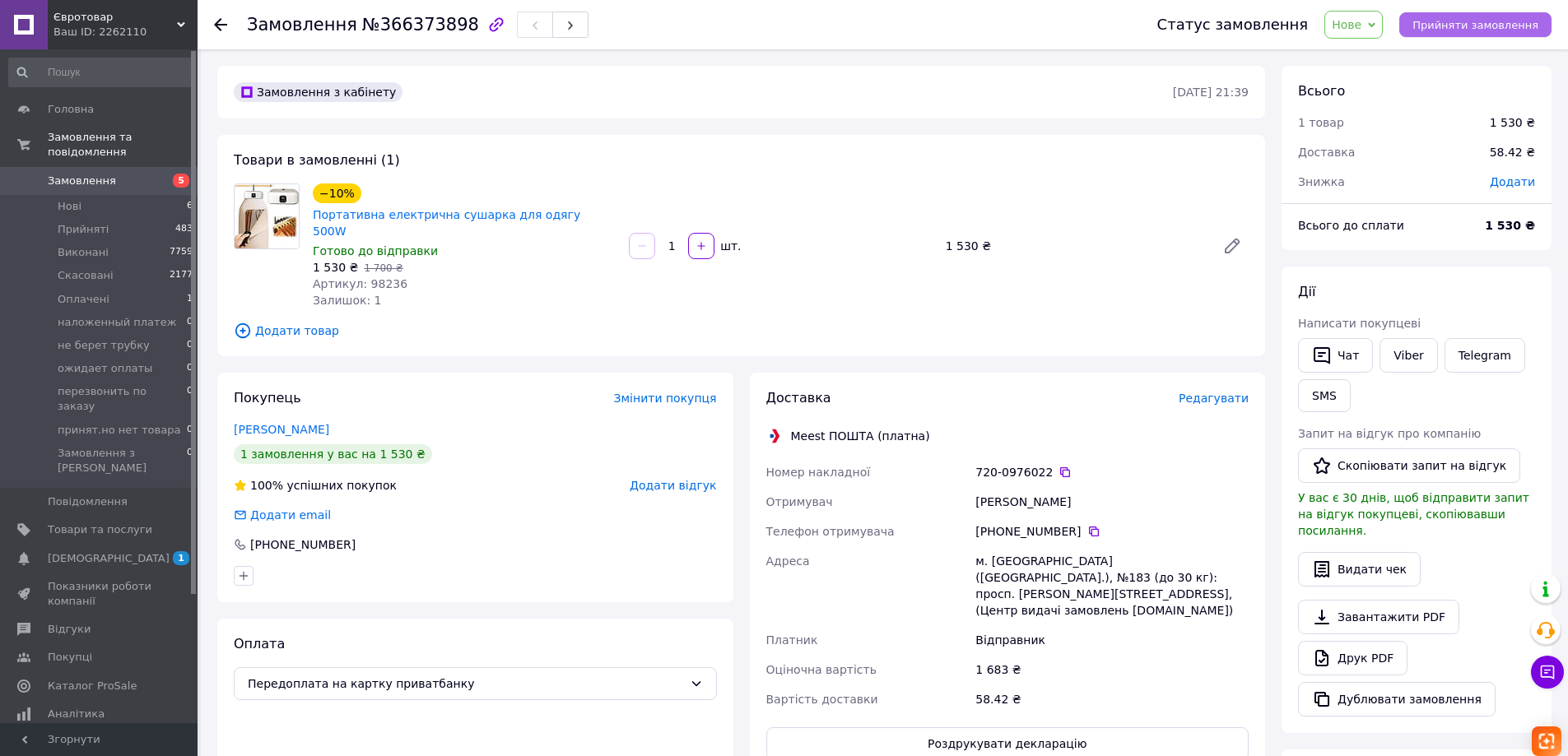
click at [1486, 27] on span "Прийняти замовлення" at bounding box center [1475, 24] width 126 height 12
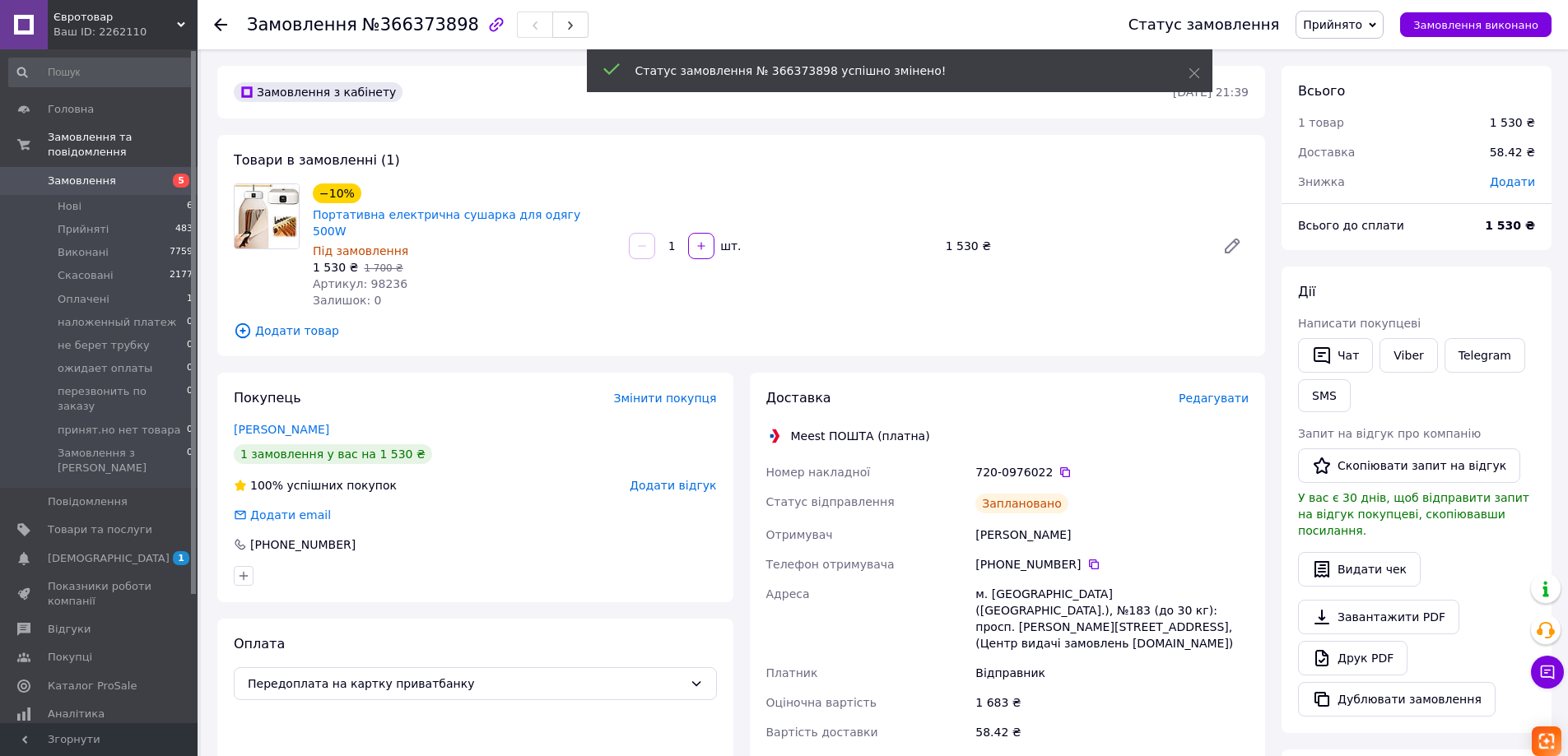
click at [89, 173] on span "Замовлення" at bounding box center [82, 181] width 69 height 15
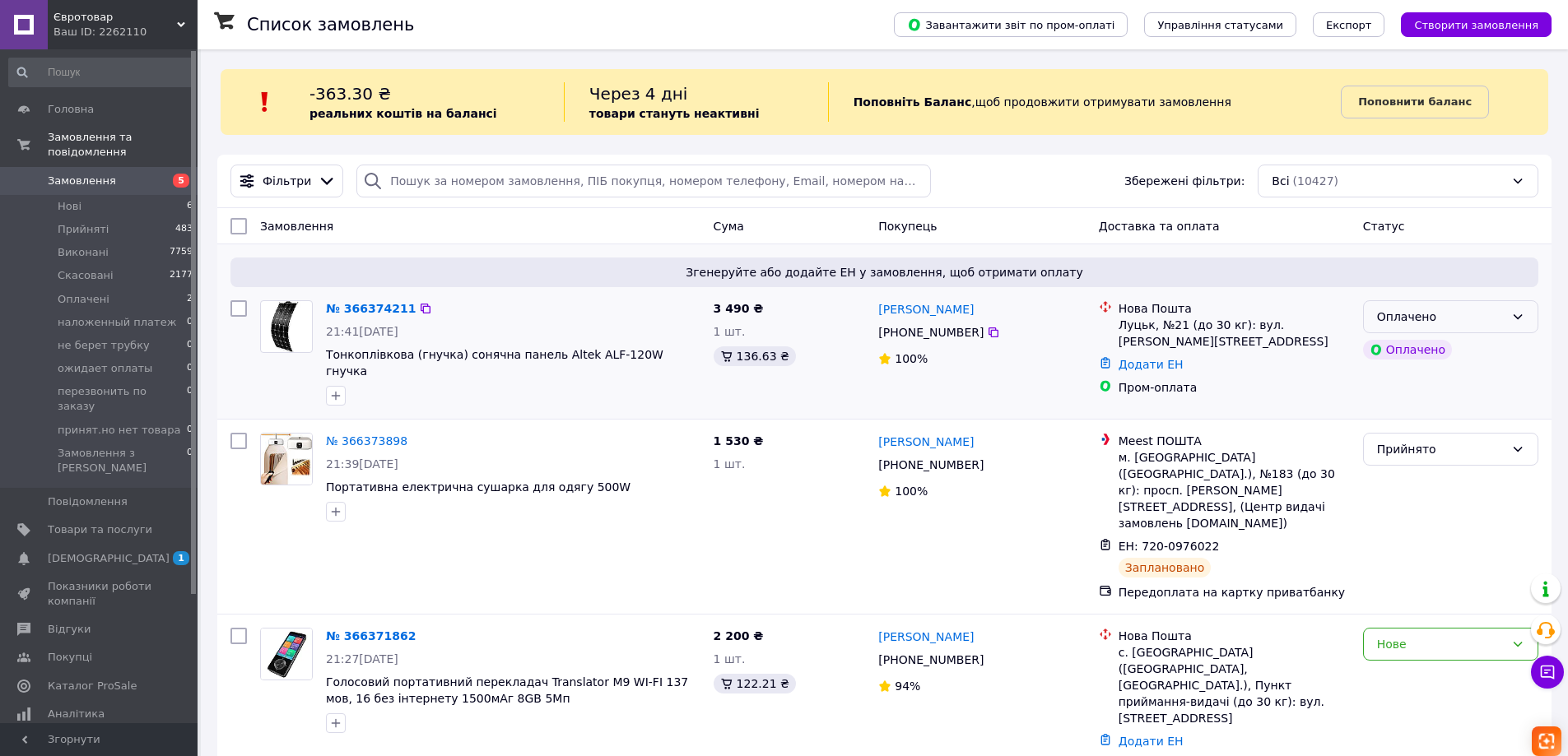
click at [1516, 315] on icon at bounding box center [1517, 316] width 13 height 13
click at [1412, 347] on li "Прийнято" at bounding box center [1450, 352] width 173 height 29
click at [367, 310] on link "№ 366374211" at bounding box center [366, 309] width 82 height 13
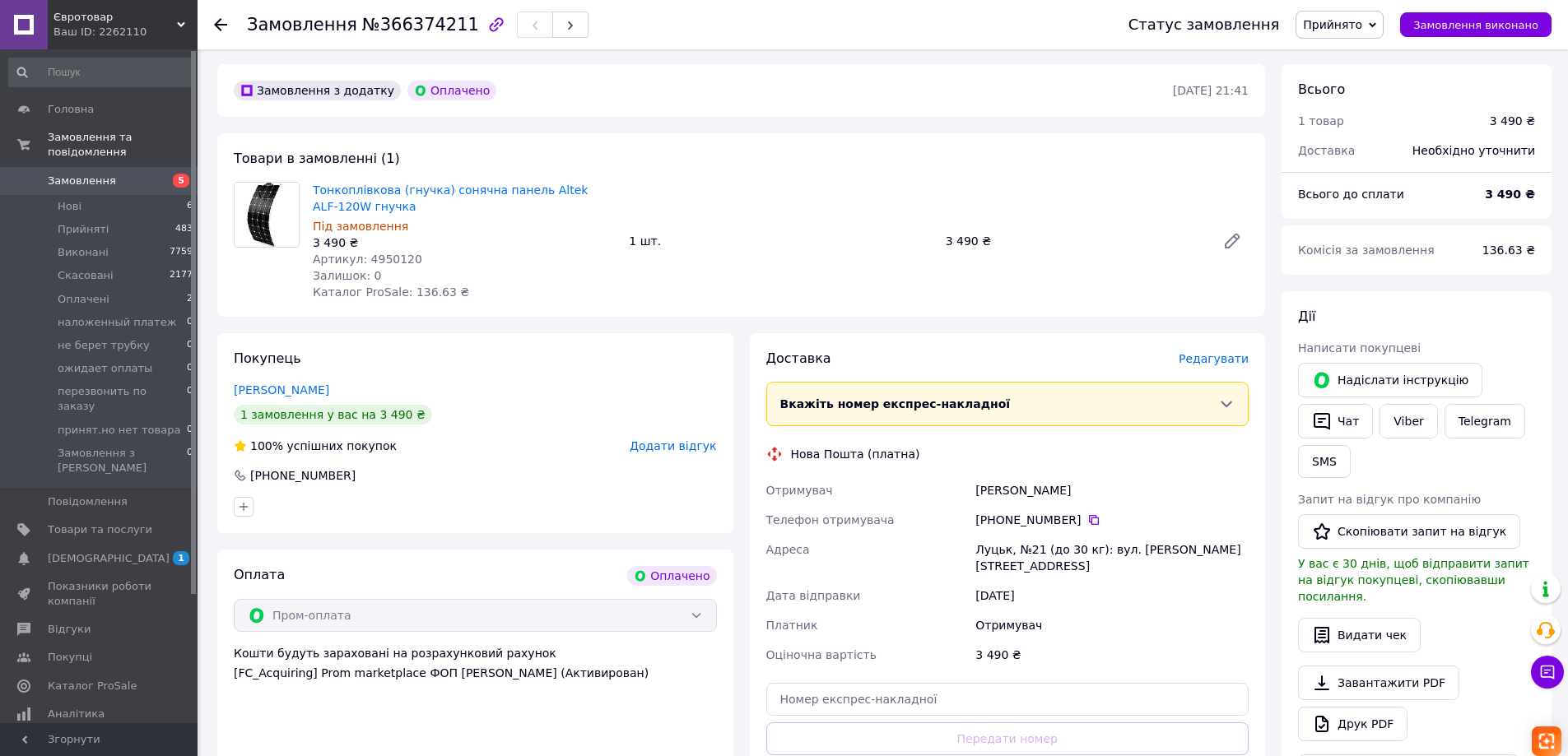
scroll to position [658, 0]
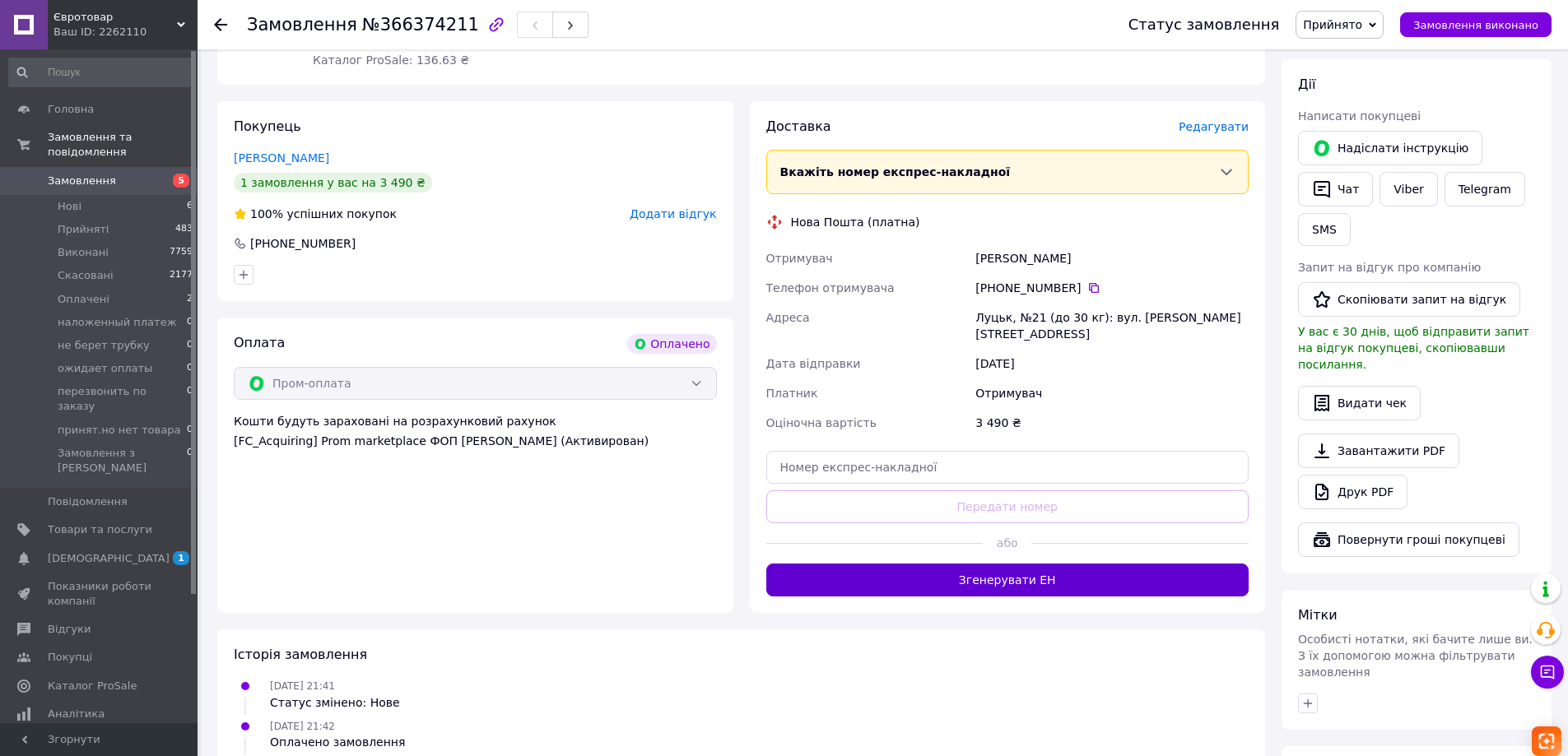
click at [1039, 564] on button "Згенерувати ЕН" at bounding box center [1008, 580] width 483 height 33
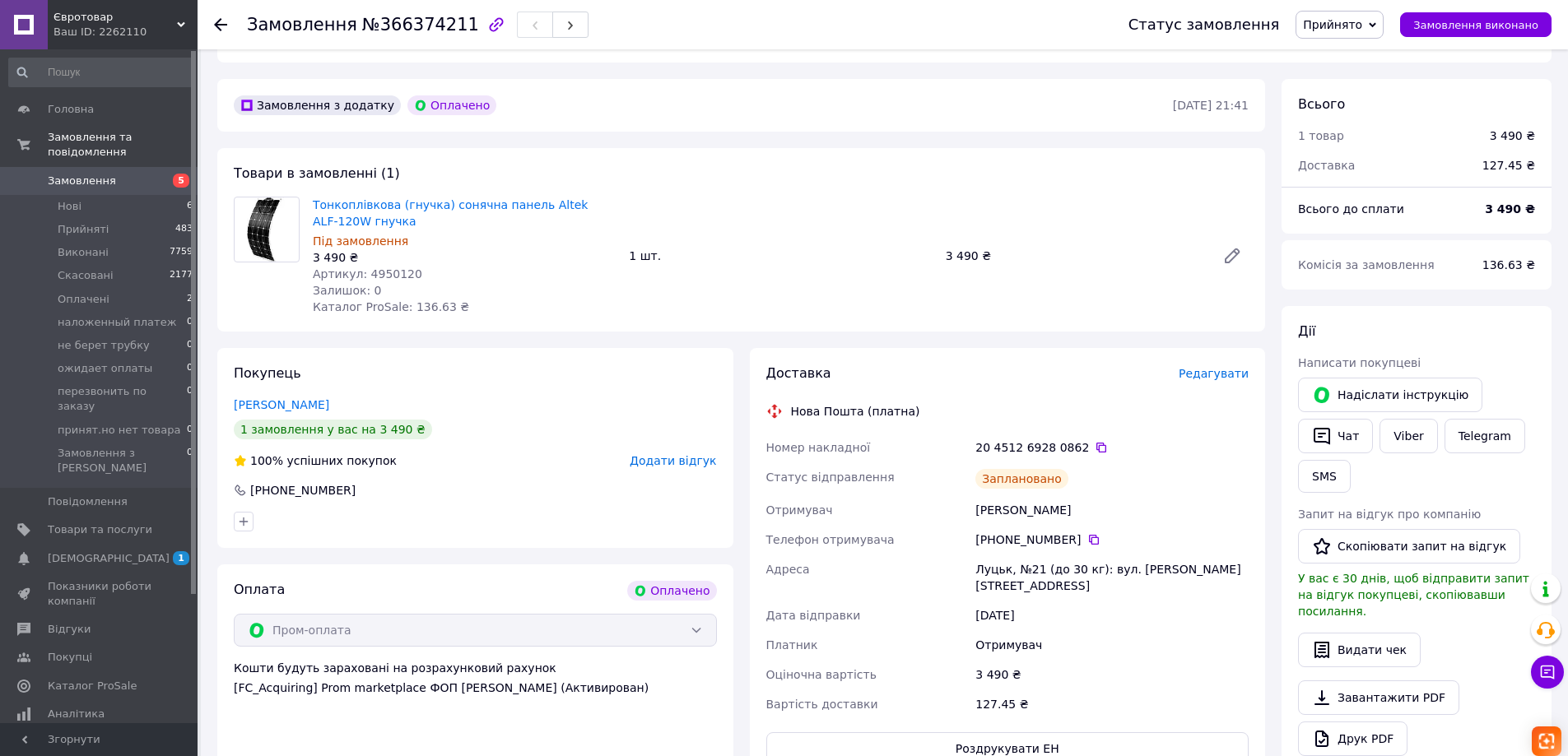
scroll to position [0, 0]
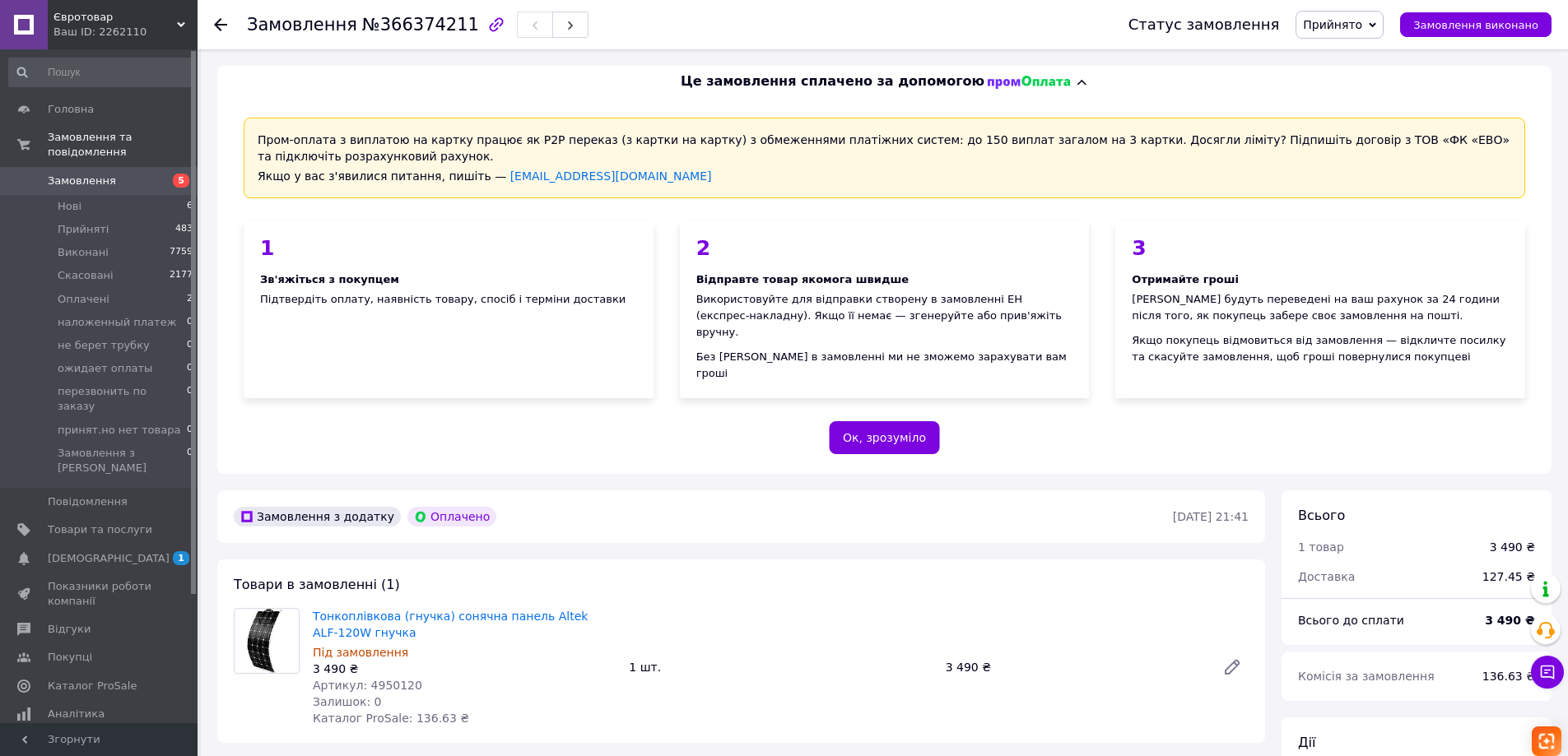
click at [1350, 24] on span "Прийнято" at bounding box center [1332, 24] width 59 height 13
click at [92, 173] on span "Замовлення" at bounding box center [82, 181] width 69 height 15
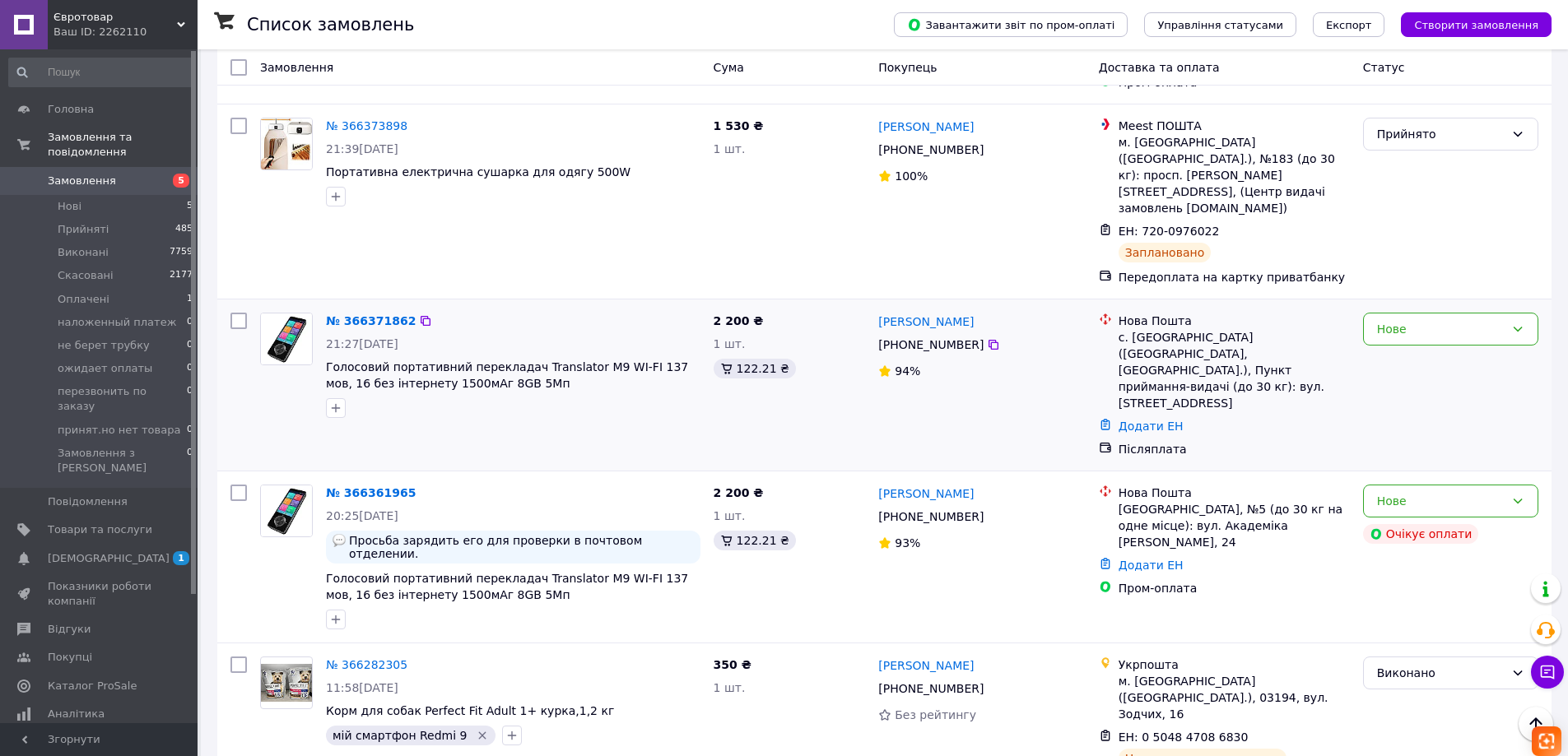
scroll to position [330, 0]
click at [1520, 322] on icon at bounding box center [1517, 329] width 13 height 13
click at [1417, 306] on li "Прийнято" at bounding box center [1450, 314] width 173 height 29
click at [1523, 493] on icon at bounding box center [1517, 500] width 13 height 13
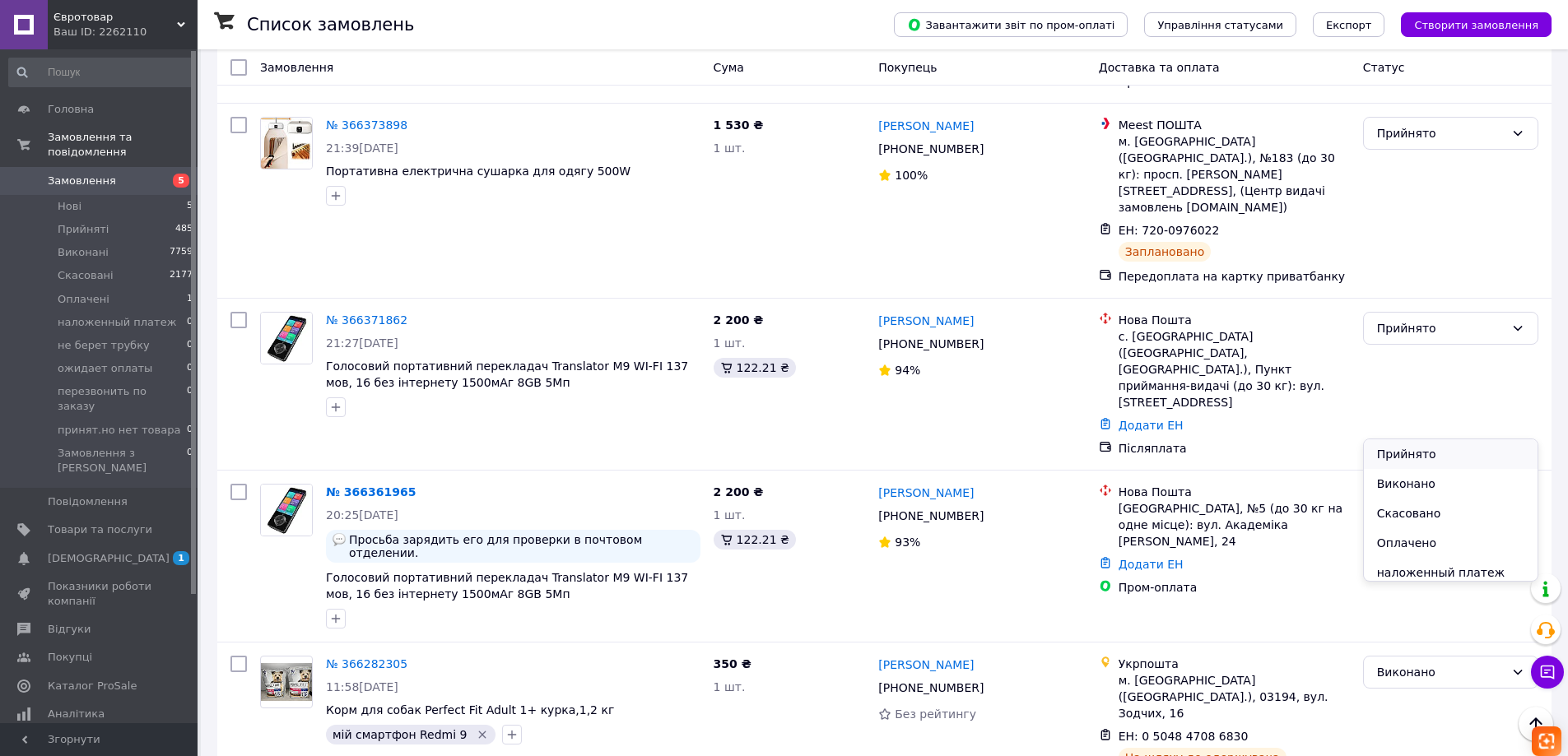
click at [1414, 450] on li "Прийнято" at bounding box center [1450, 454] width 173 height 29
